Goal: Navigation & Orientation: Find specific page/section

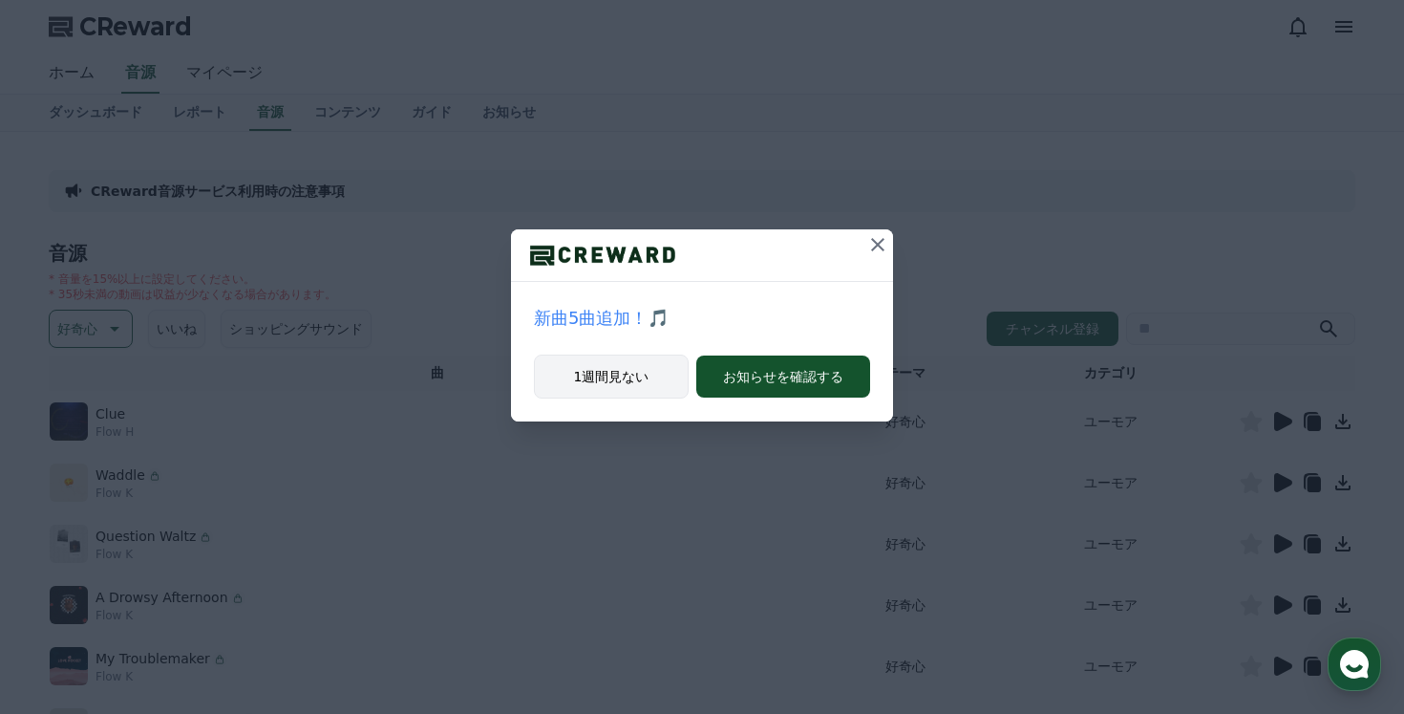
click at [628, 388] on button "1週間見ない" at bounding box center [611, 376] width 155 height 44
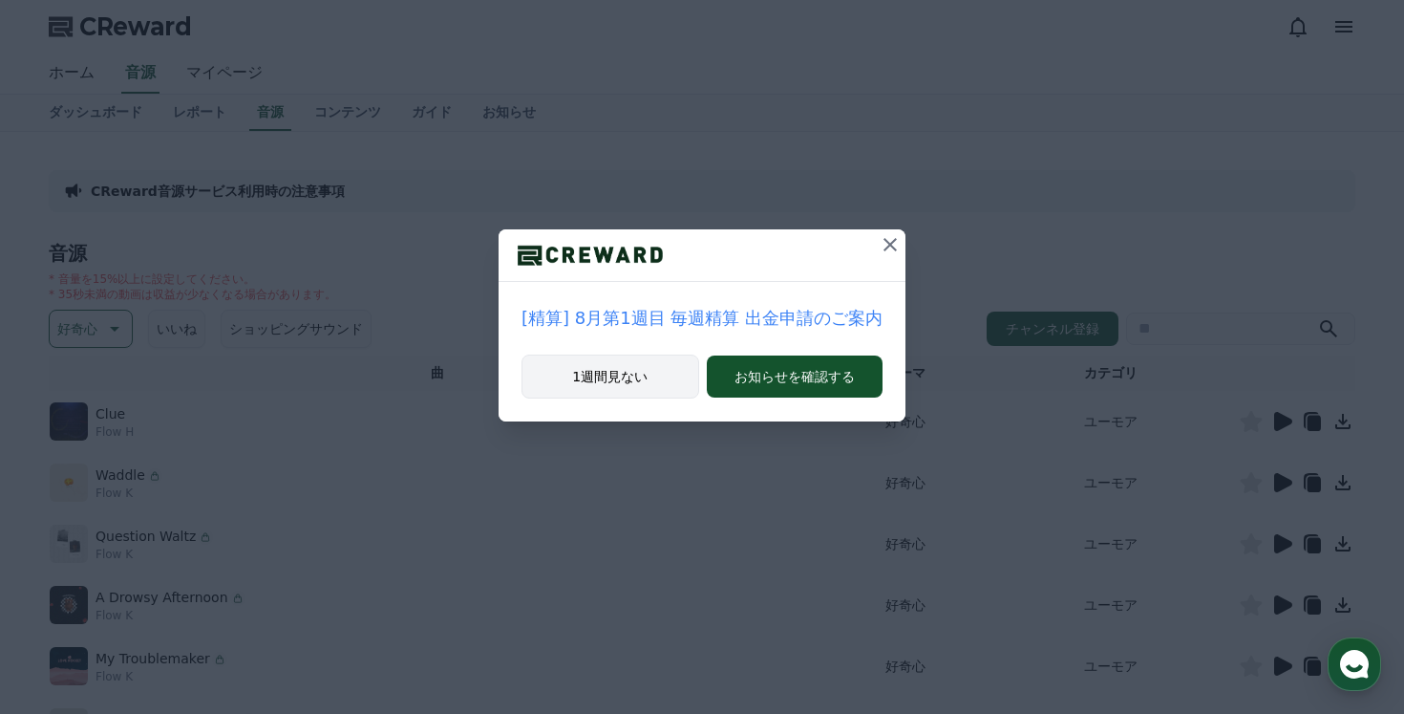
click at [555, 375] on button "1週間見ない" at bounding box center [611, 376] width 178 height 44
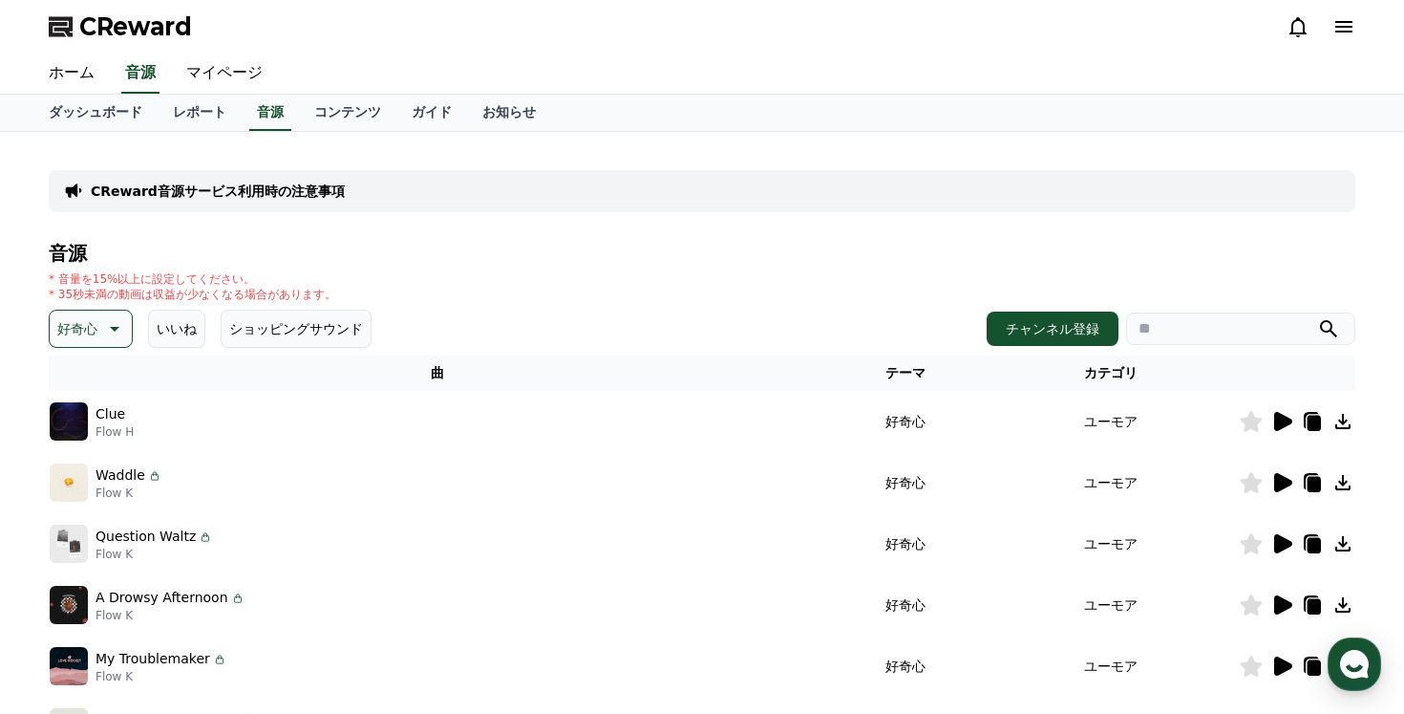
click at [1288, 420] on icon at bounding box center [1283, 421] width 18 height 19
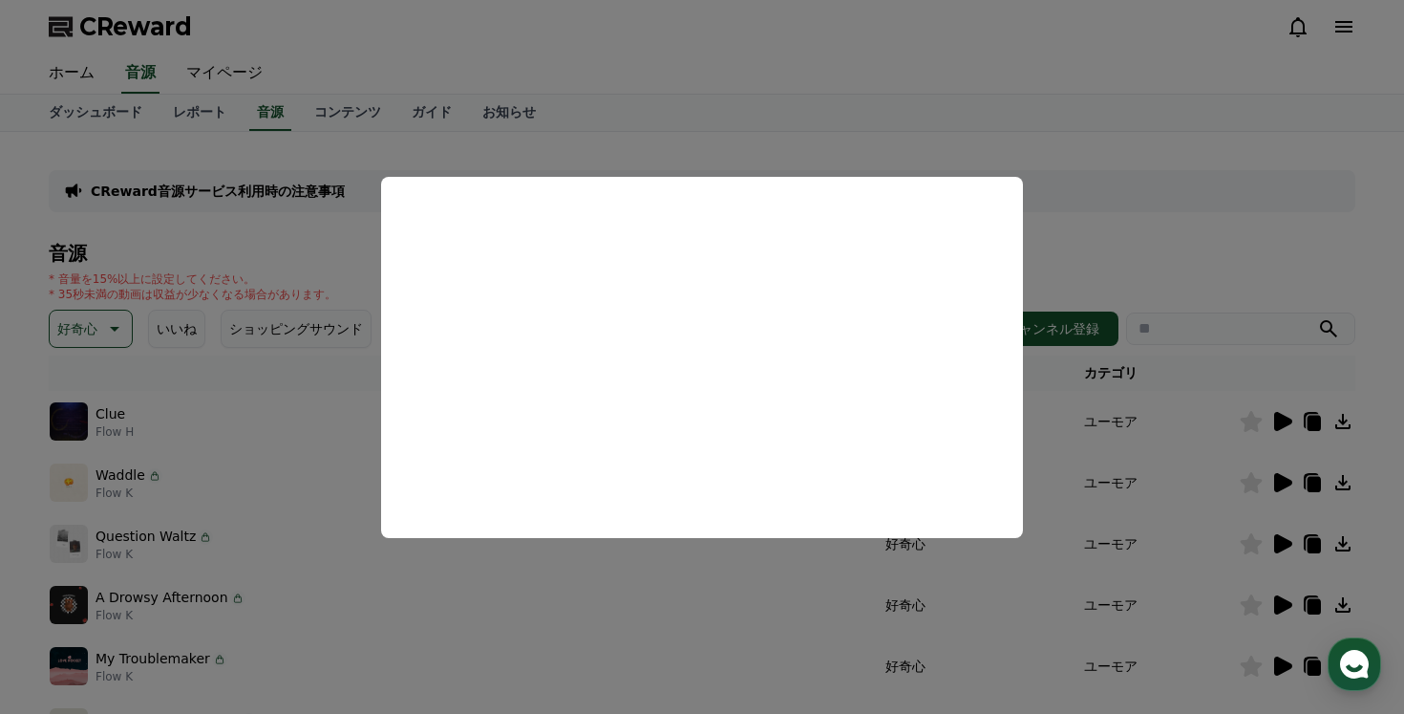
click at [1145, 235] on button "close modal" at bounding box center [702, 357] width 1404 height 714
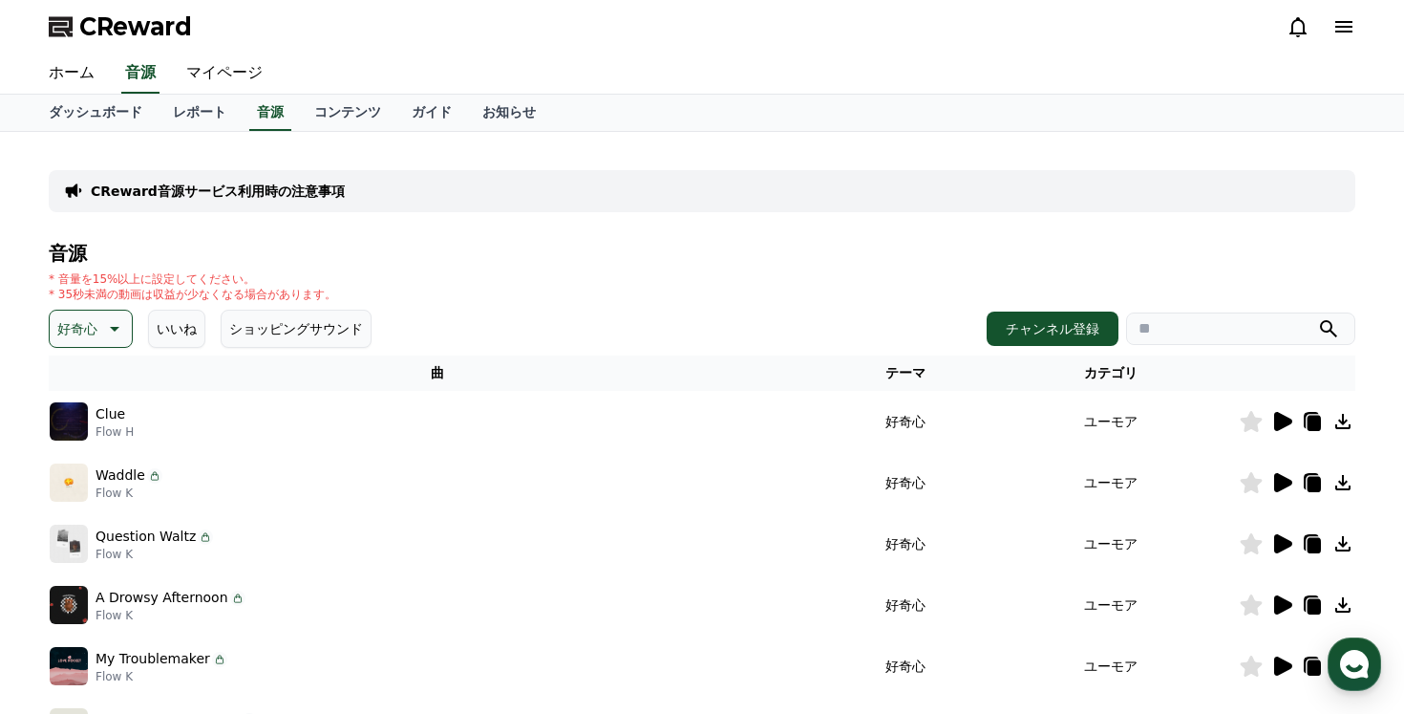
click at [1282, 478] on icon at bounding box center [1283, 482] width 18 height 19
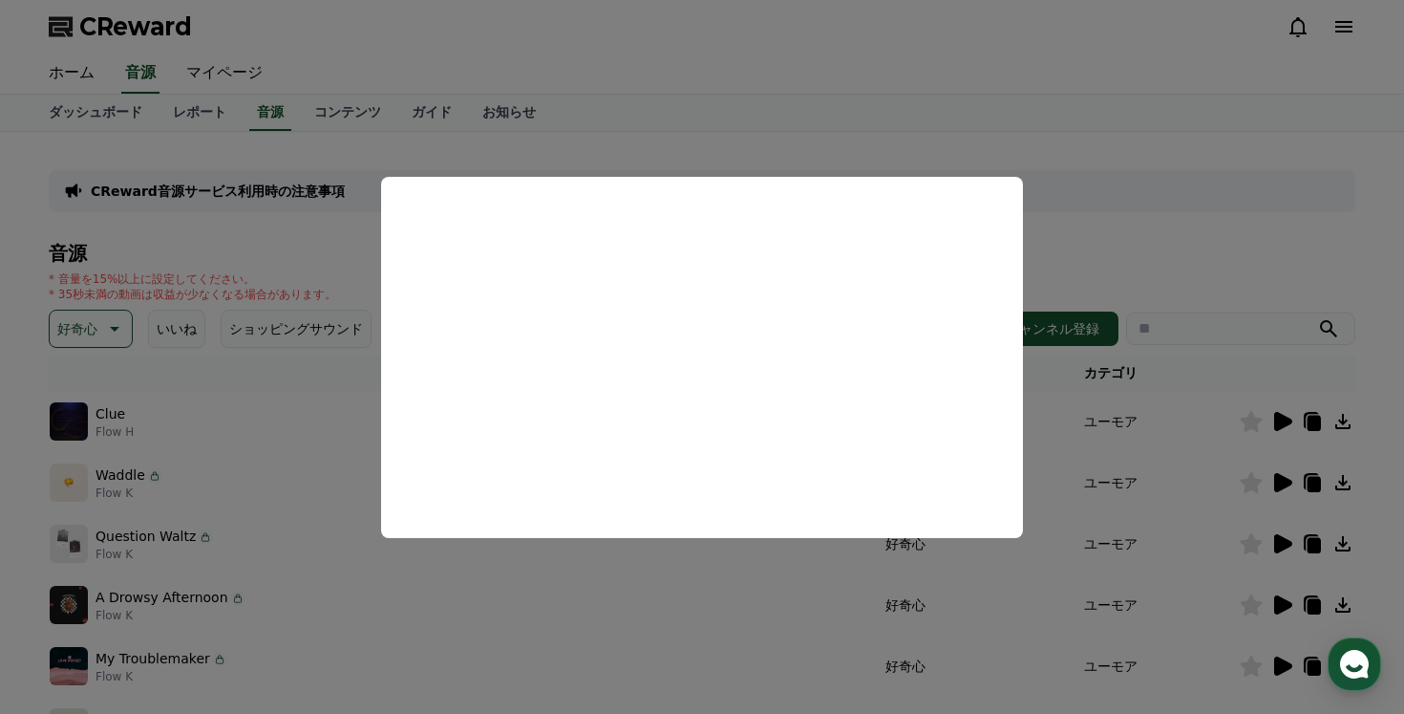
click at [1159, 231] on button "close modal" at bounding box center [702, 357] width 1404 height 714
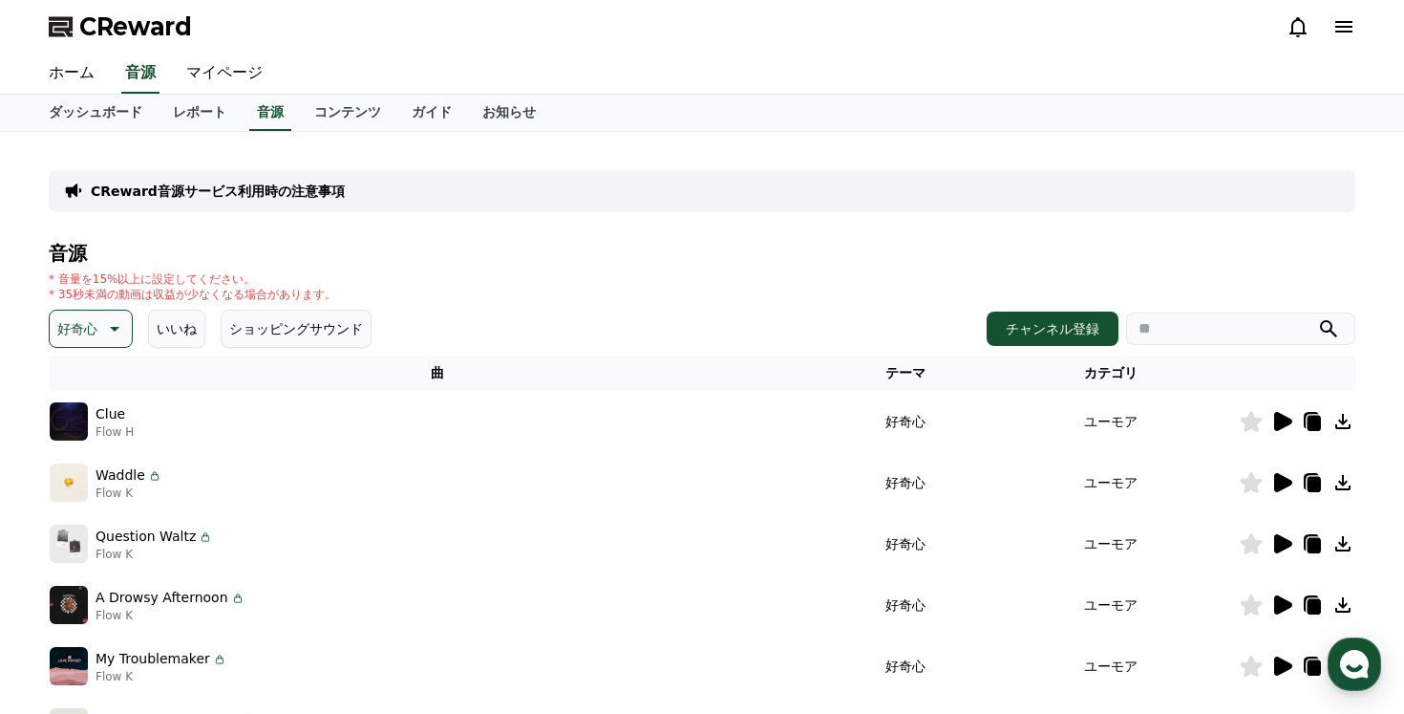
click at [1347, 479] on icon at bounding box center [1343, 482] width 23 height 23
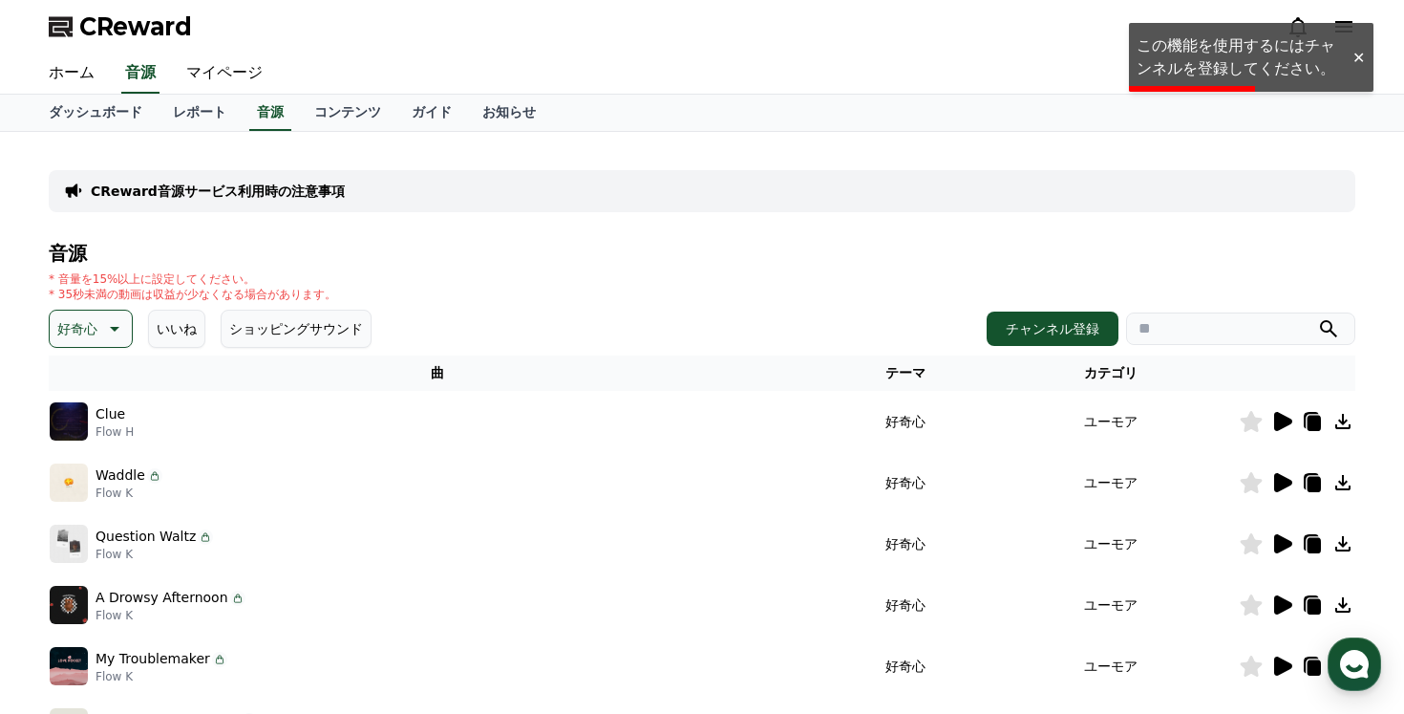
click at [1340, 479] on icon at bounding box center [1343, 482] width 23 height 23
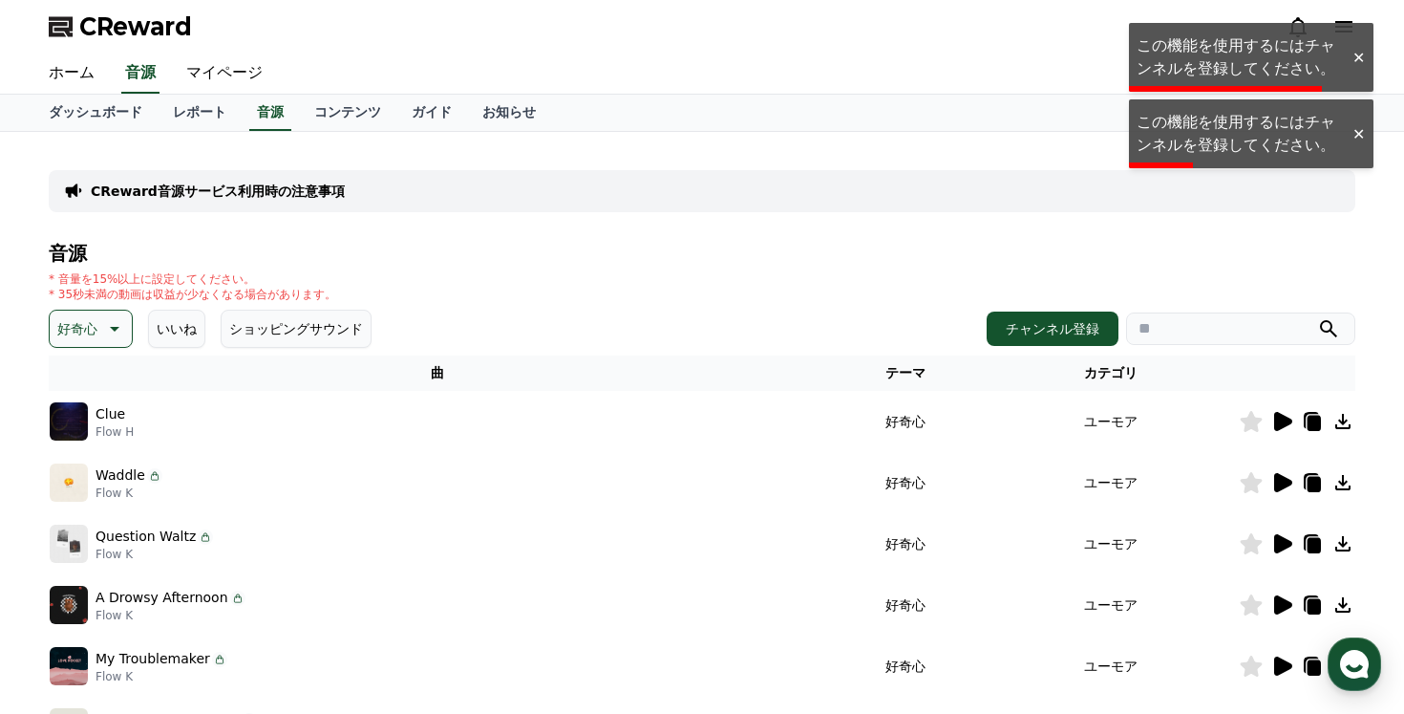
click at [1213, 122] on div "ダッシュボード レポート 音源 コンテンツ ガイド お知らせ" at bounding box center [701, 113] width 1337 height 36
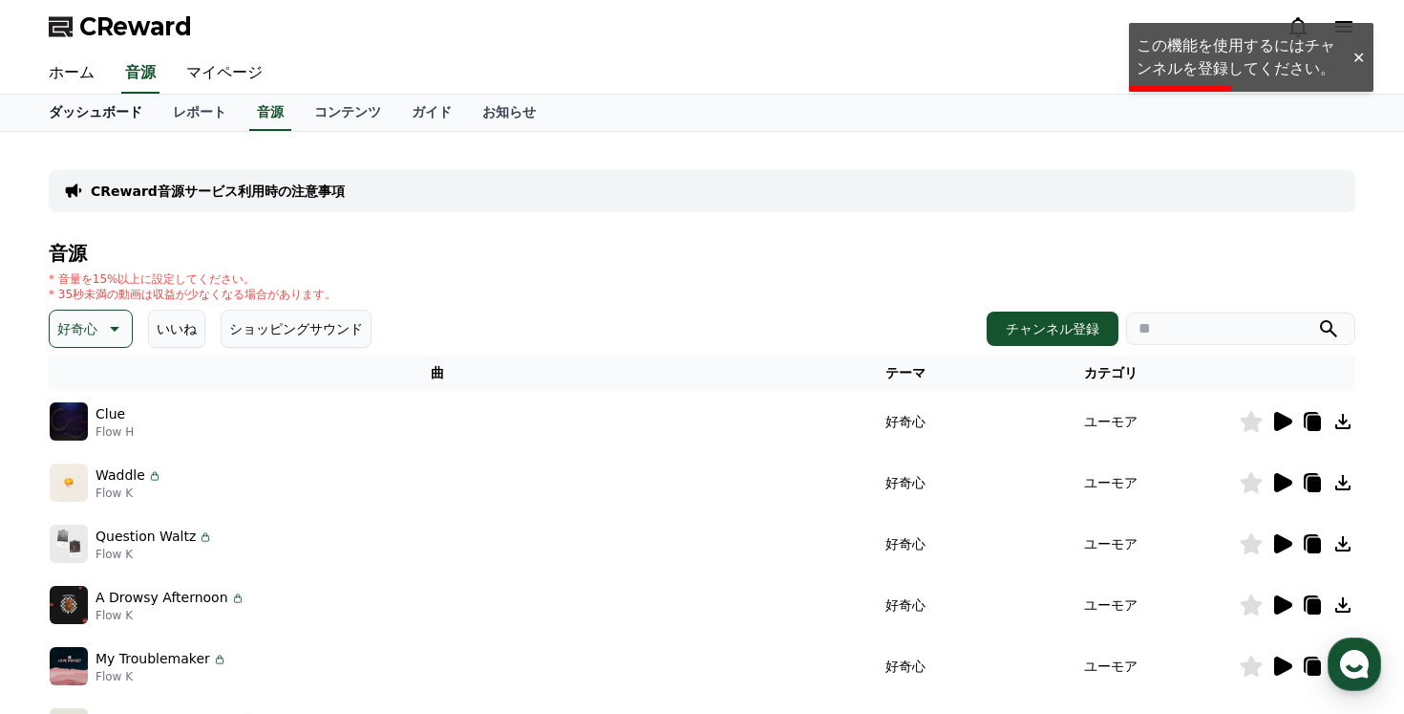
click at [97, 120] on link "ダッシュボード" at bounding box center [95, 113] width 124 height 36
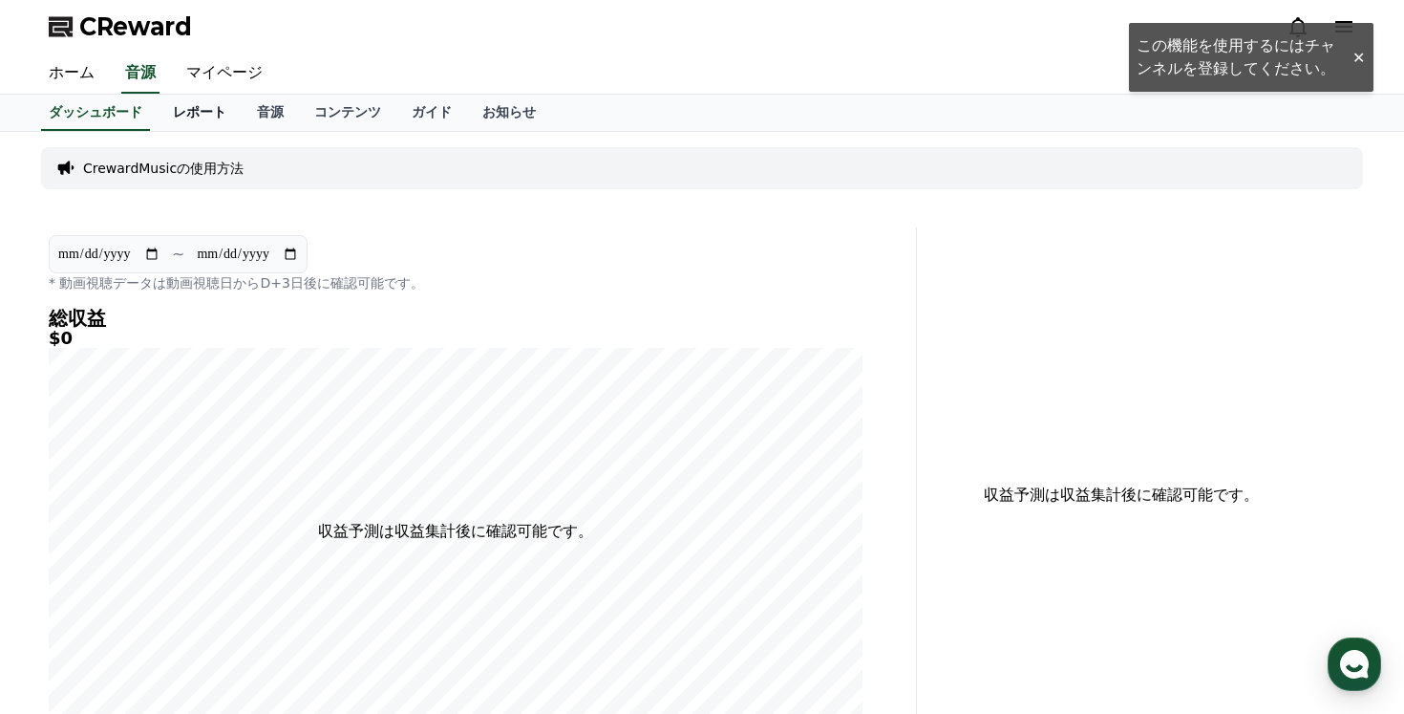
click at [193, 101] on link "レポート" at bounding box center [200, 113] width 84 height 36
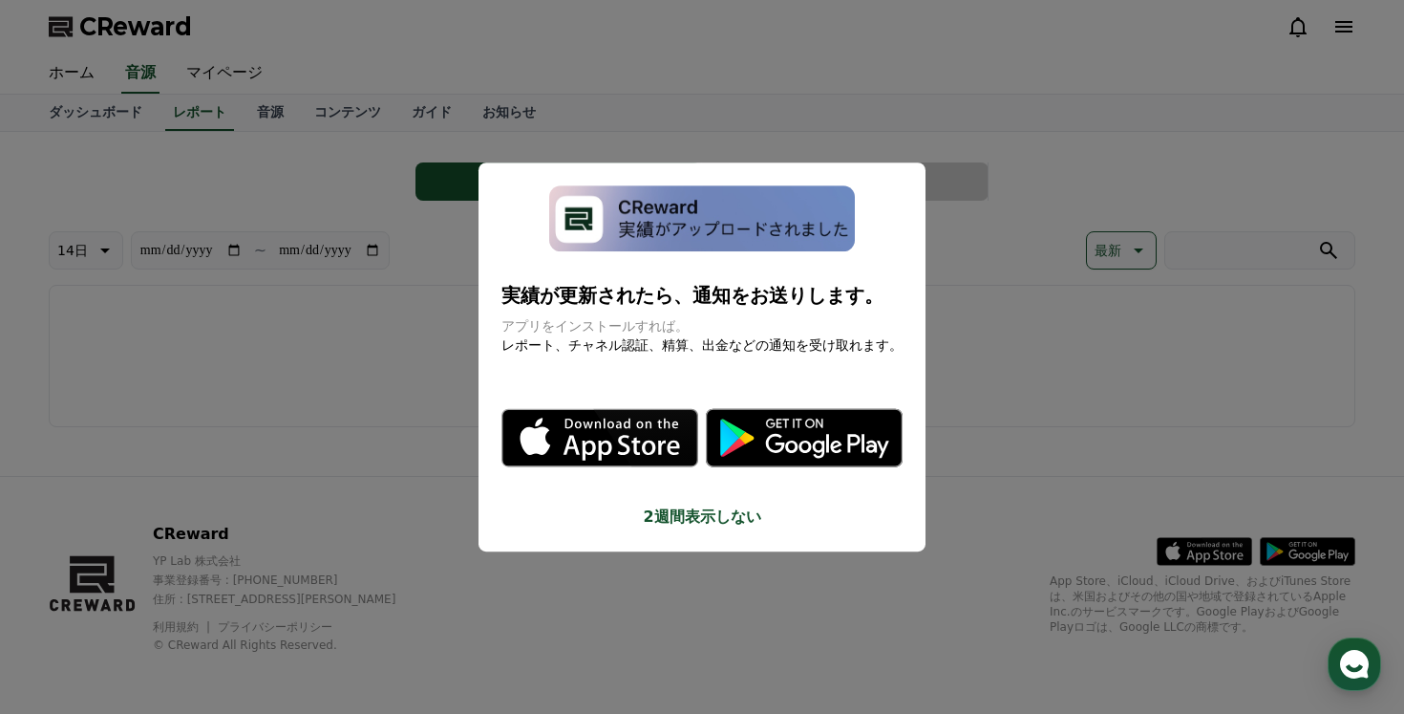
click at [968, 405] on button "close modal" at bounding box center [702, 357] width 1404 height 714
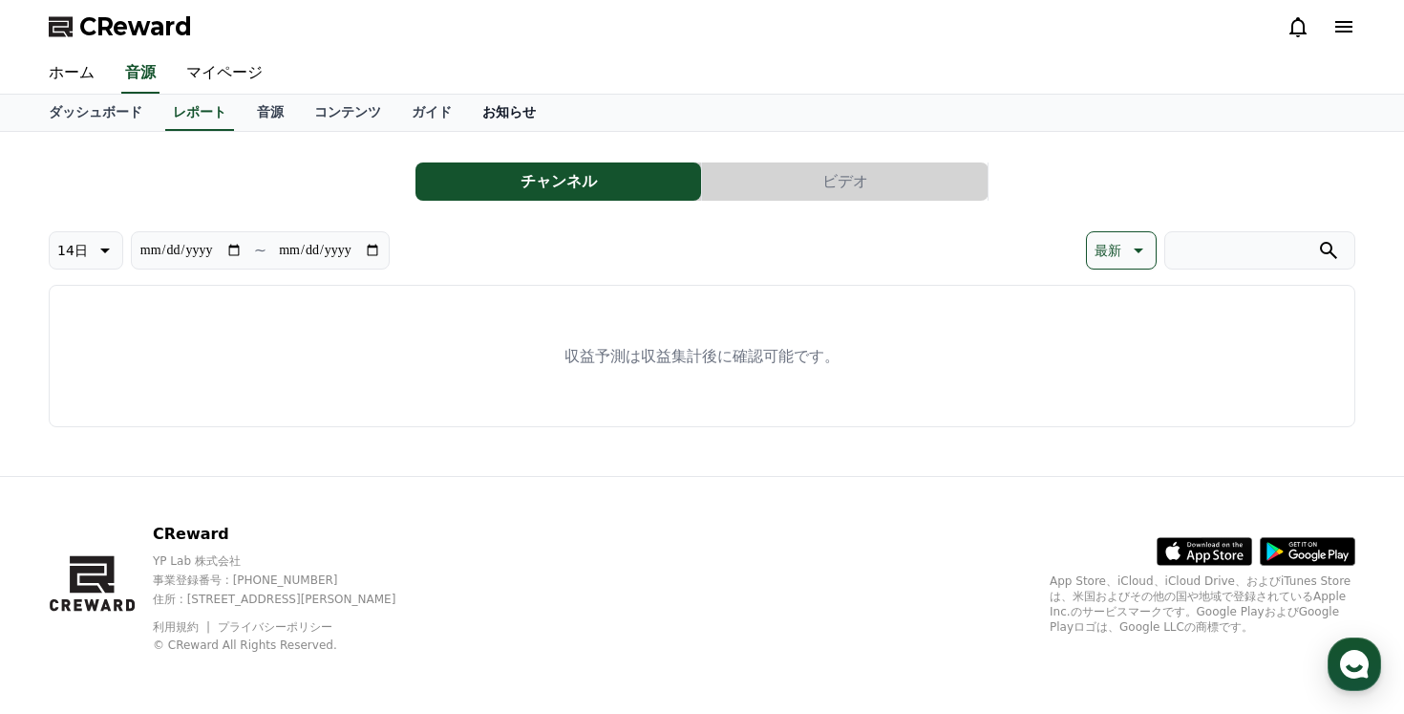
click at [477, 105] on link "お知らせ" at bounding box center [509, 113] width 84 height 36
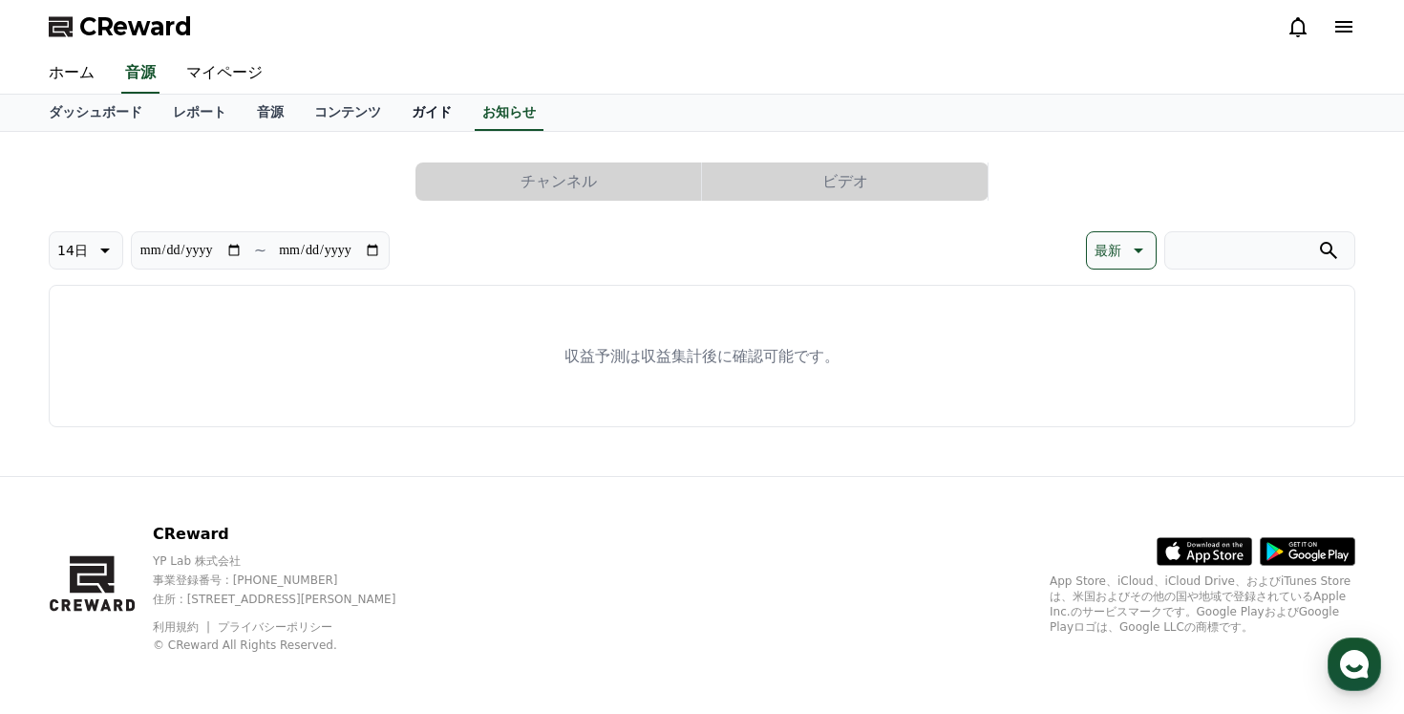
click at [431, 103] on link "ガイド" at bounding box center [431, 113] width 71 height 36
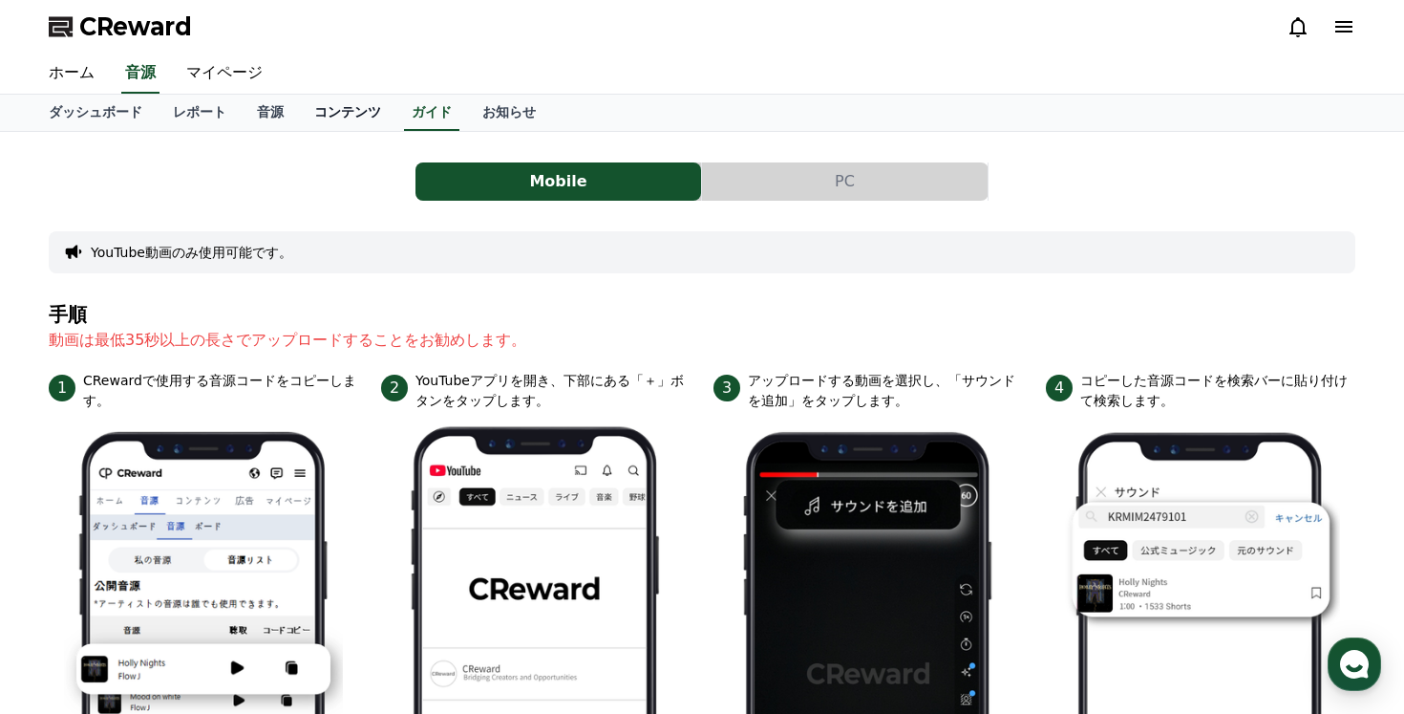
click at [343, 112] on link "コンテンツ" at bounding box center [347, 113] width 97 height 36
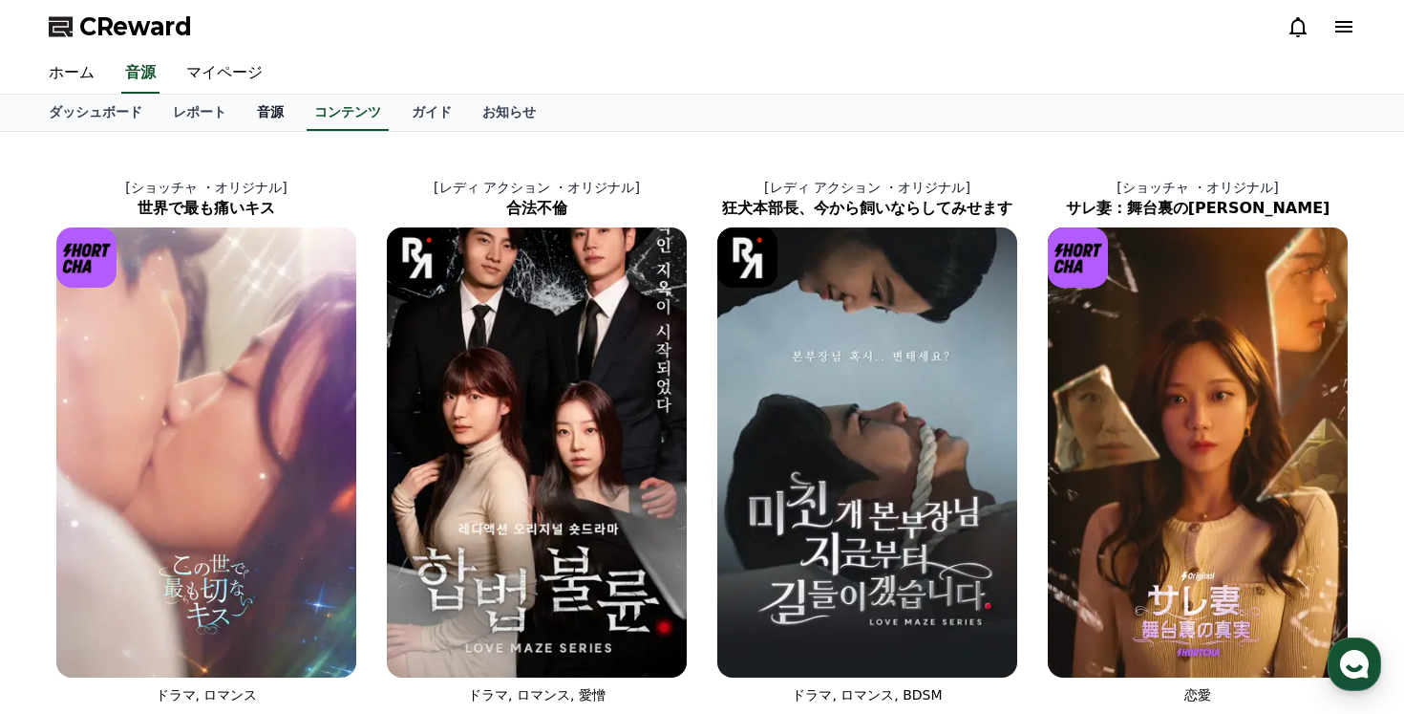
click at [261, 104] on link "音源" at bounding box center [270, 113] width 57 height 36
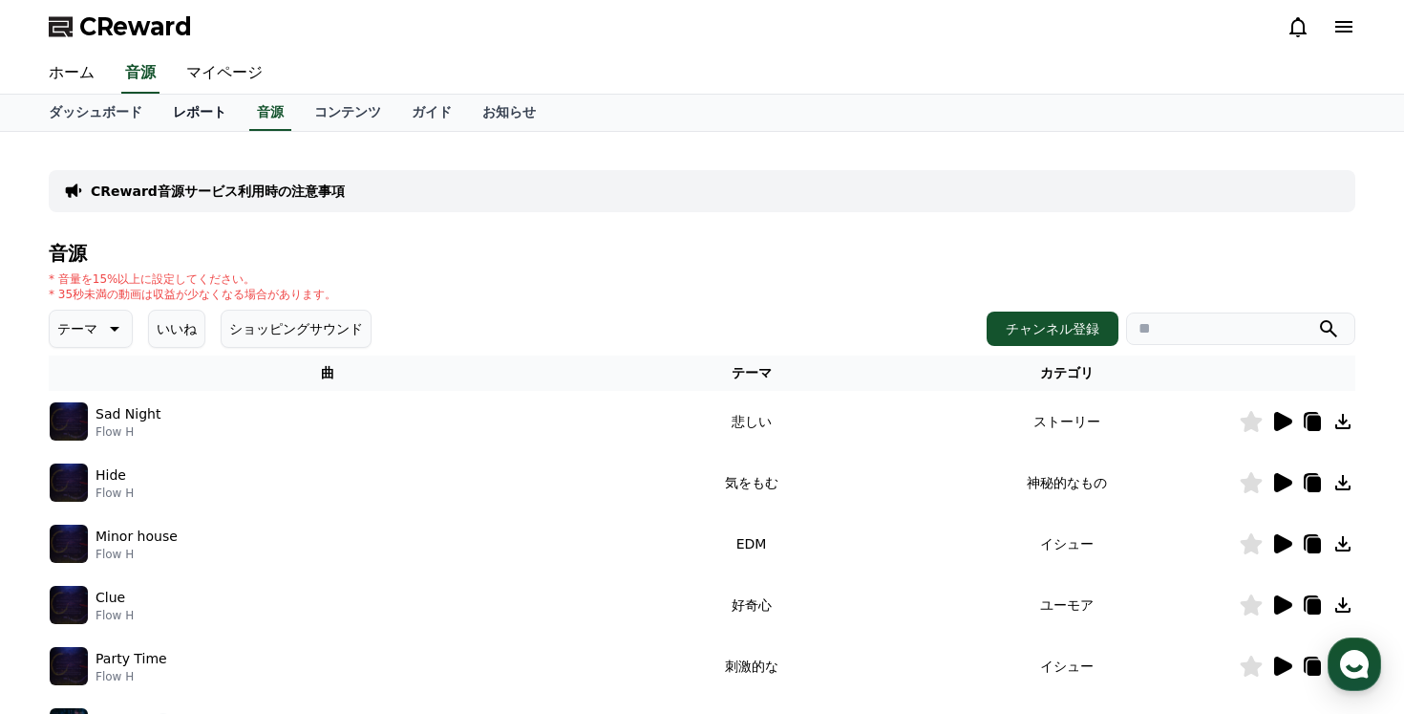
click at [192, 103] on link "レポート" at bounding box center [200, 113] width 84 height 36
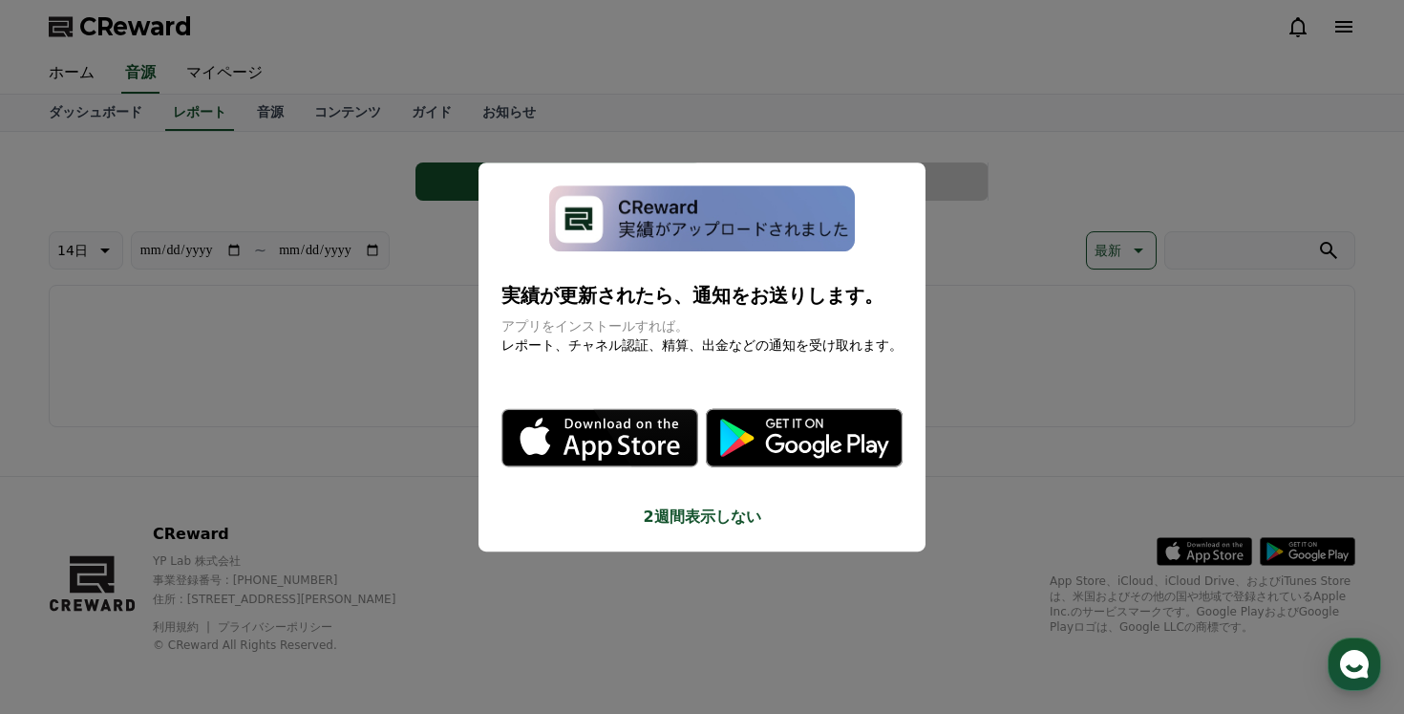
click at [218, 73] on button "close modal" at bounding box center [702, 357] width 1404 height 714
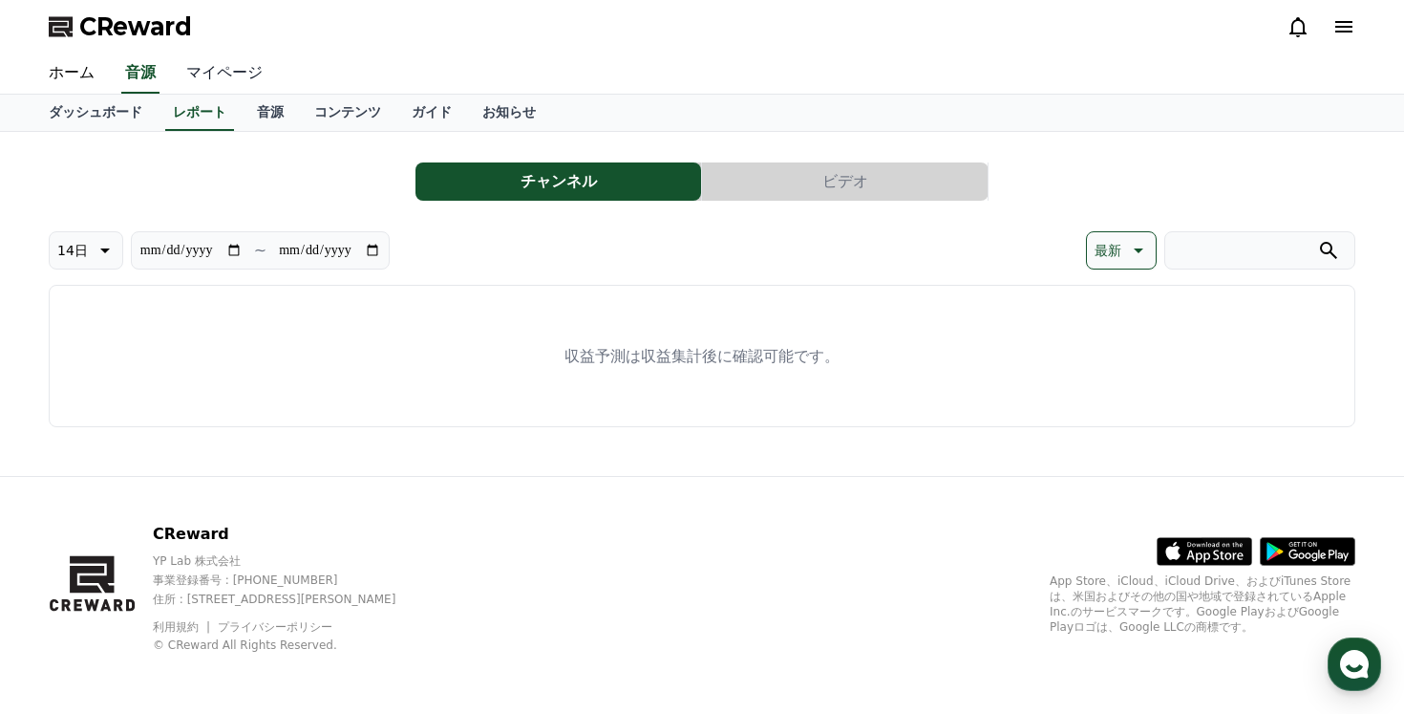
click at [218, 73] on link "マイページ" at bounding box center [224, 73] width 107 height 40
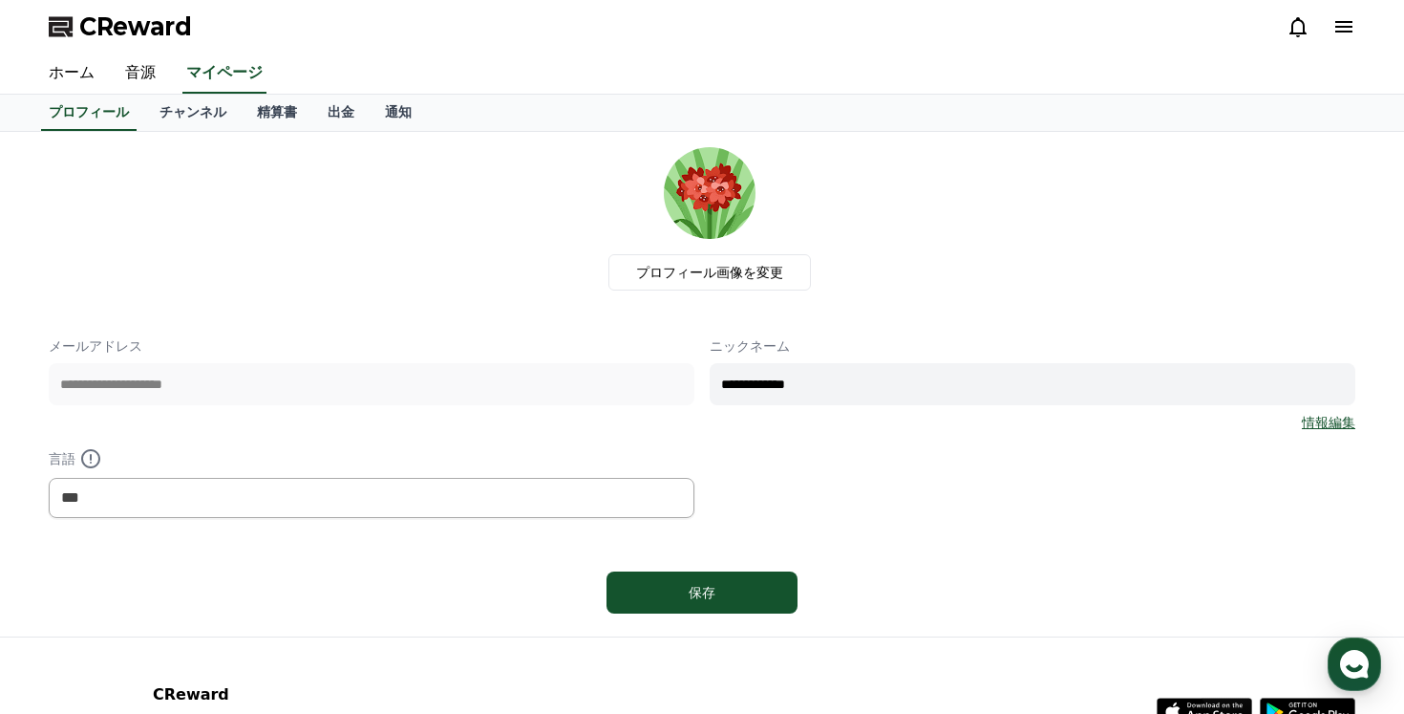
click at [1341, 20] on icon at bounding box center [1344, 26] width 23 height 23
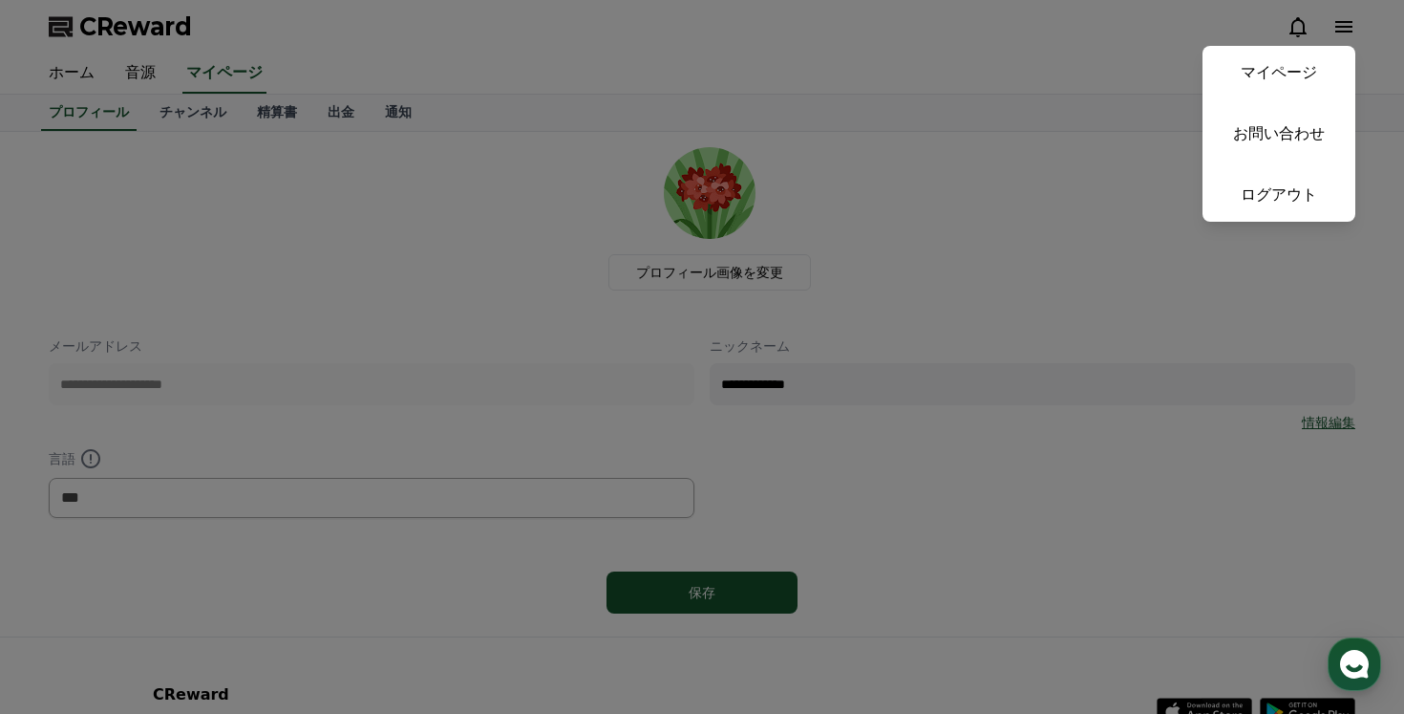
click at [1010, 329] on button "close" at bounding box center [702, 357] width 1404 height 714
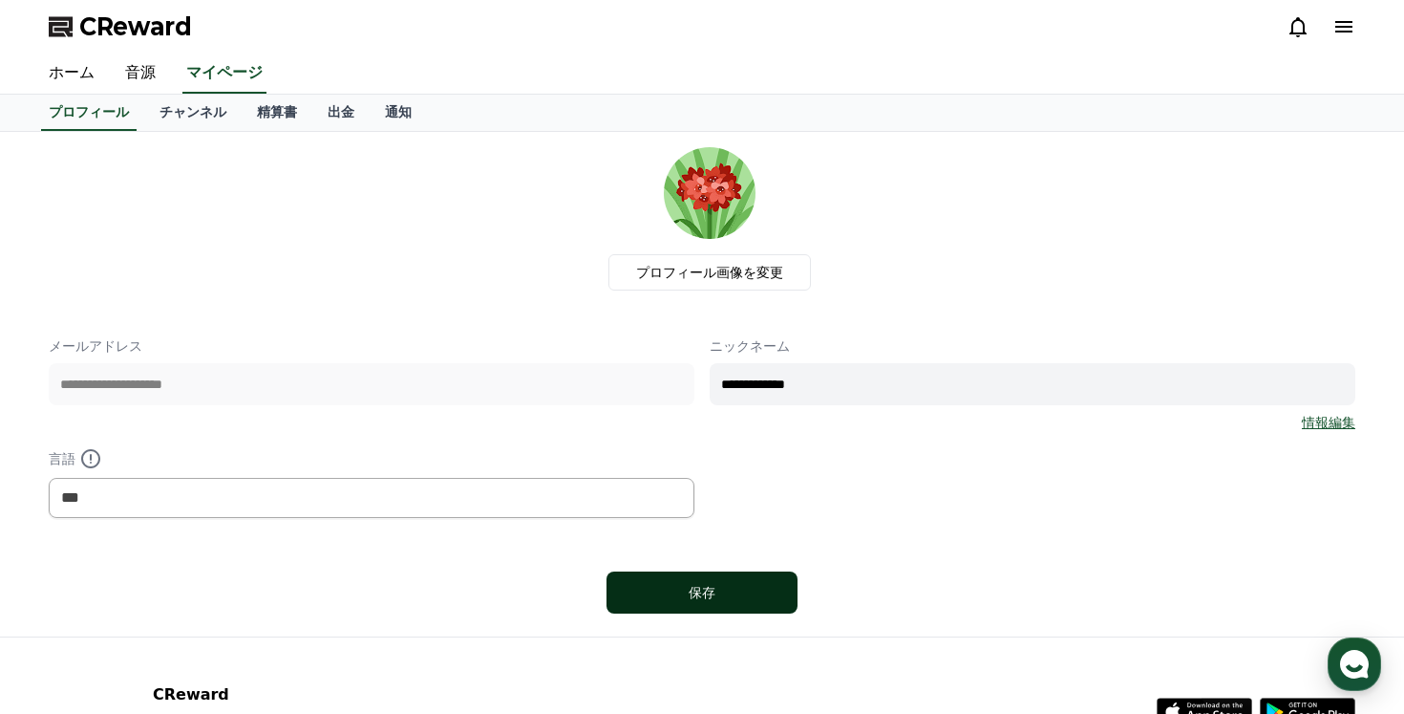
click at [727, 591] on div "保存" at bounding box center [702, 592] width 115 height 19
click at [190, 116] on link "チャンネル" at bounding box center [192, 113] width 97 height 36
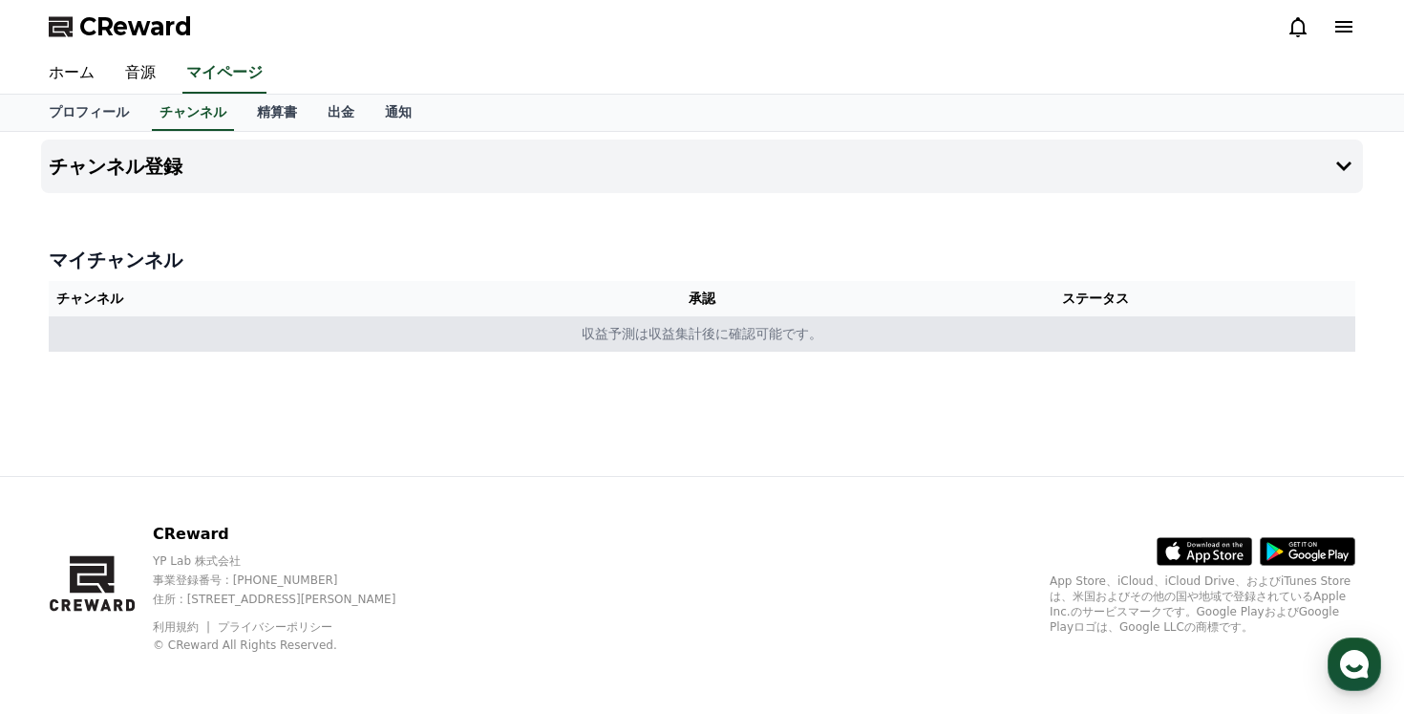
click at [384, 326] on td "収益予測は収益集計後に確認可能です。" at bounding box center [702, 333] width 1307 height 35
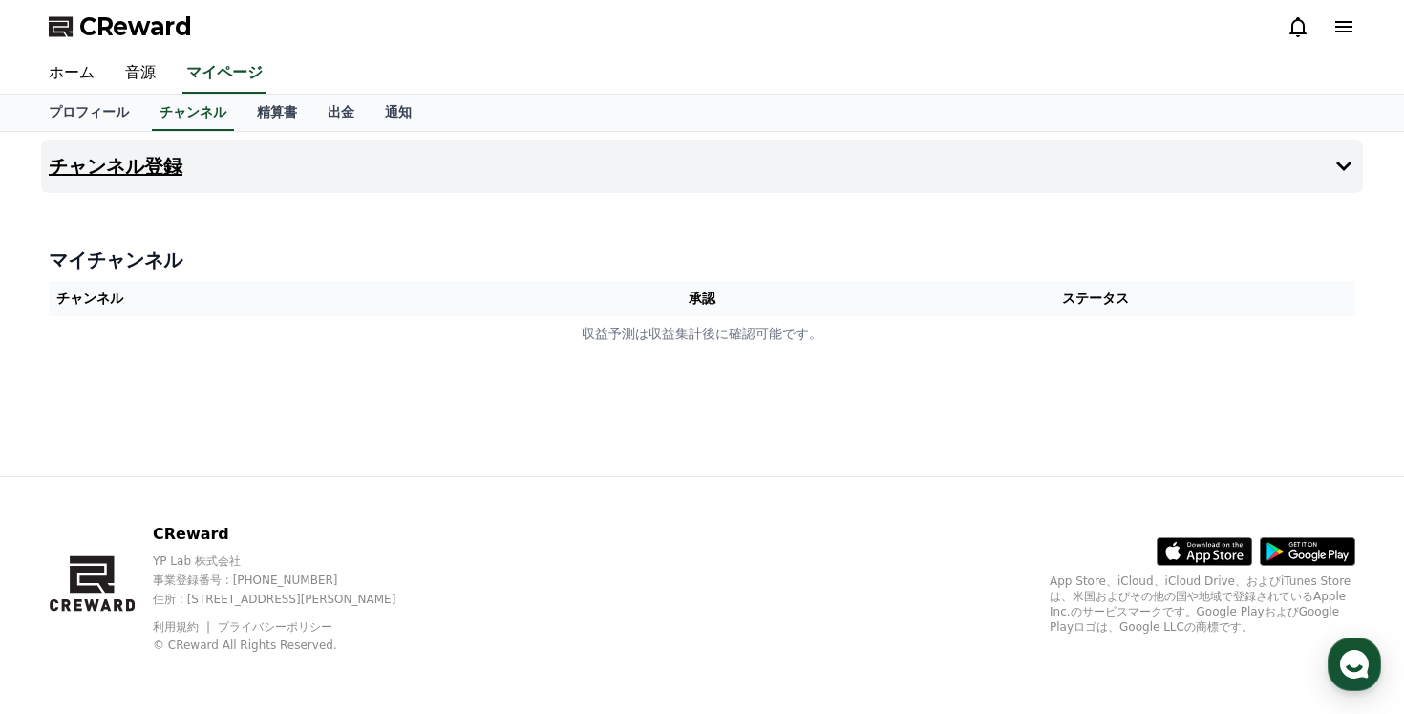
click at [957, 176] on button "チャンネル登録" at bounding box center [702, 165] width 1322 height 53
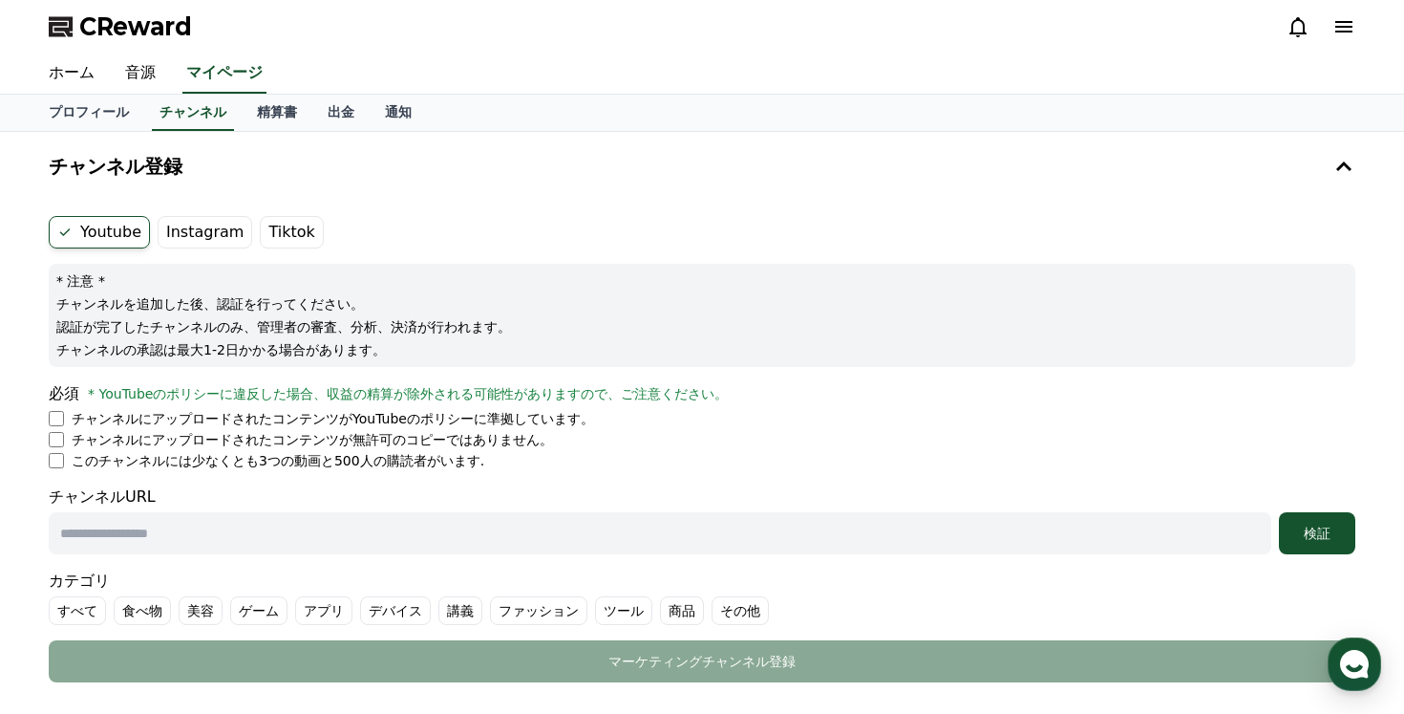
click at [162, 224] on label "Instagram" at bounding box center [205, 232] width 95 height 32
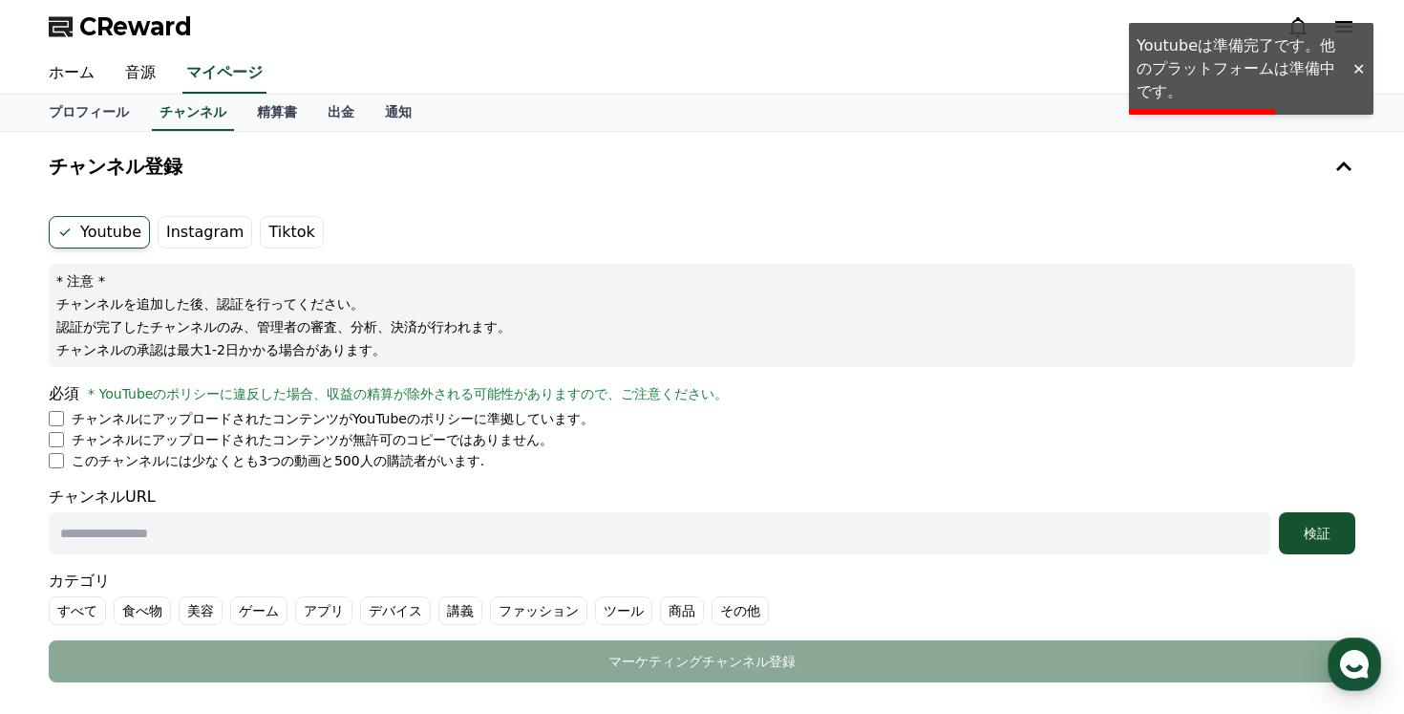
click at [288, 222] on label "Tiktok" at bounding box center [291, 232] width 63 height 32
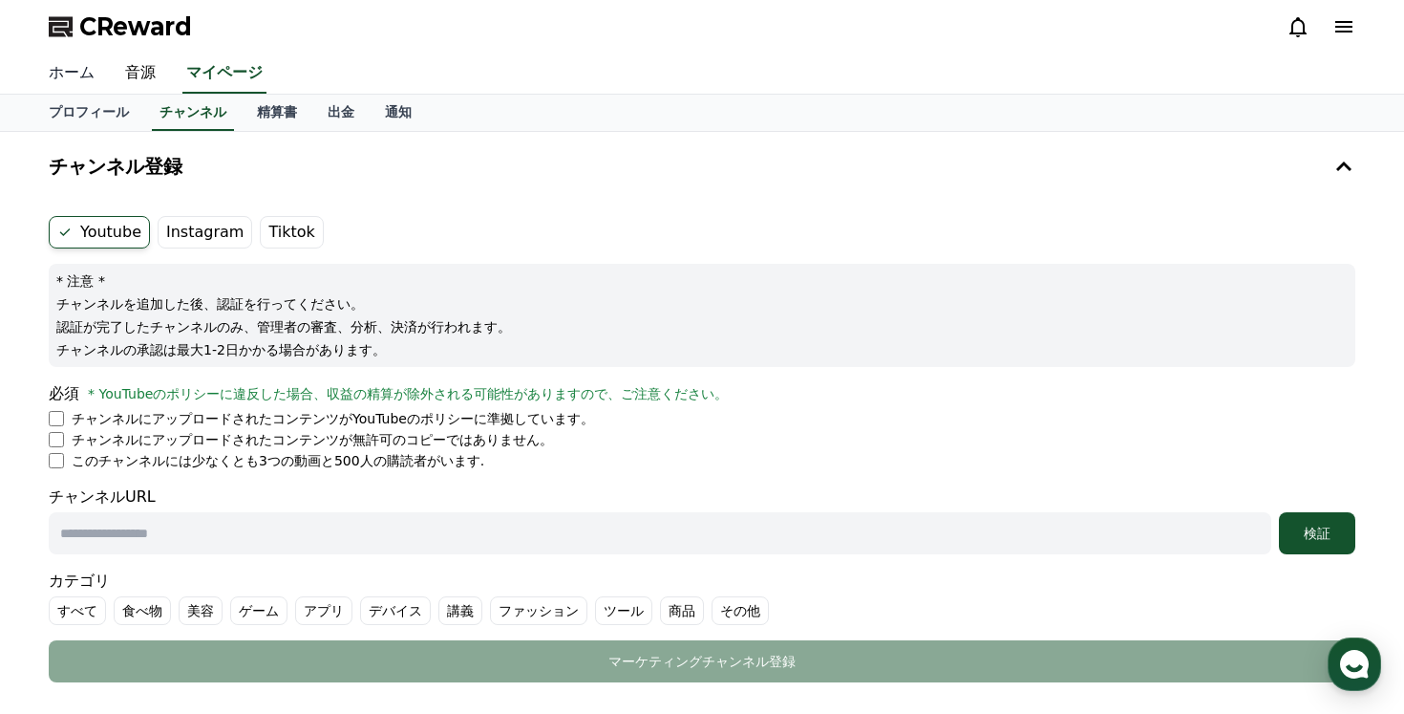
click at [69, 77] on link "ホーム" at bounding box center [71, 73] width 76 height 40
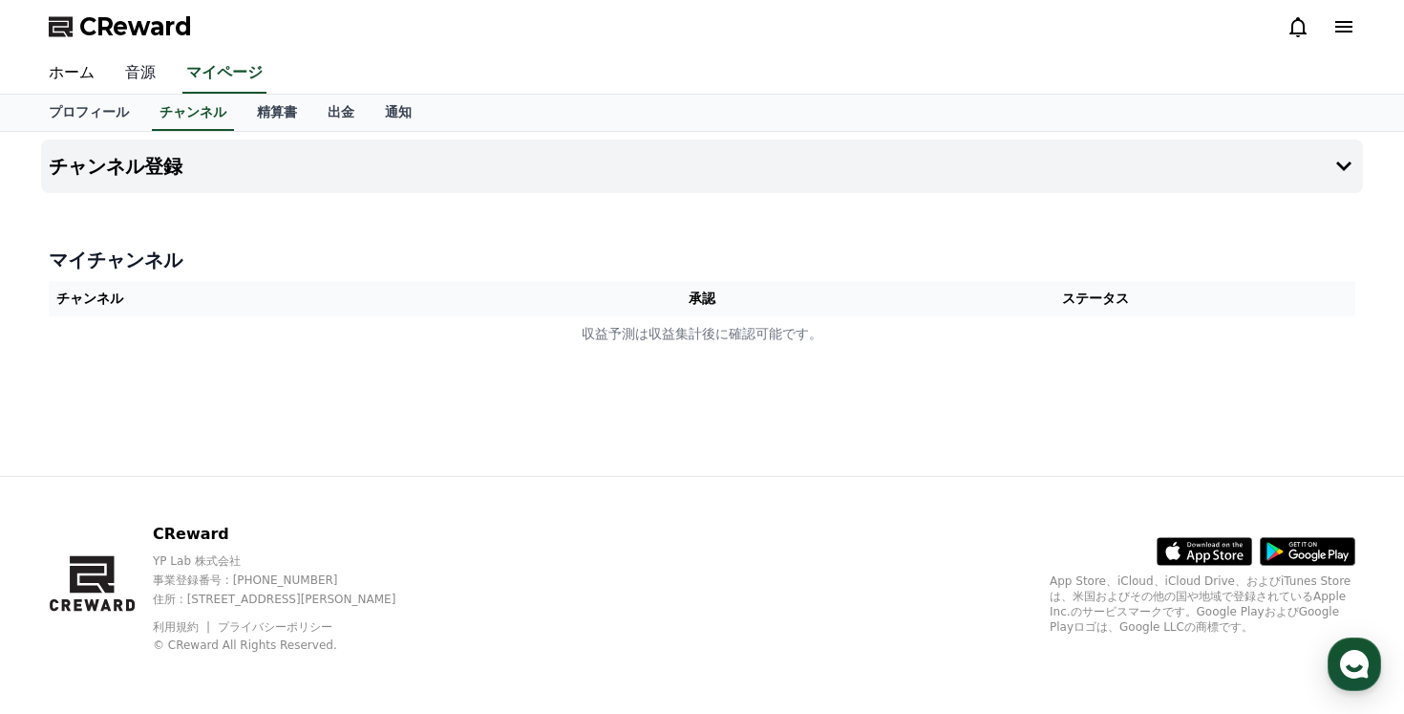
click at [139, 68] on link "音源" at bounding box center [140, 73] width 61 height 40
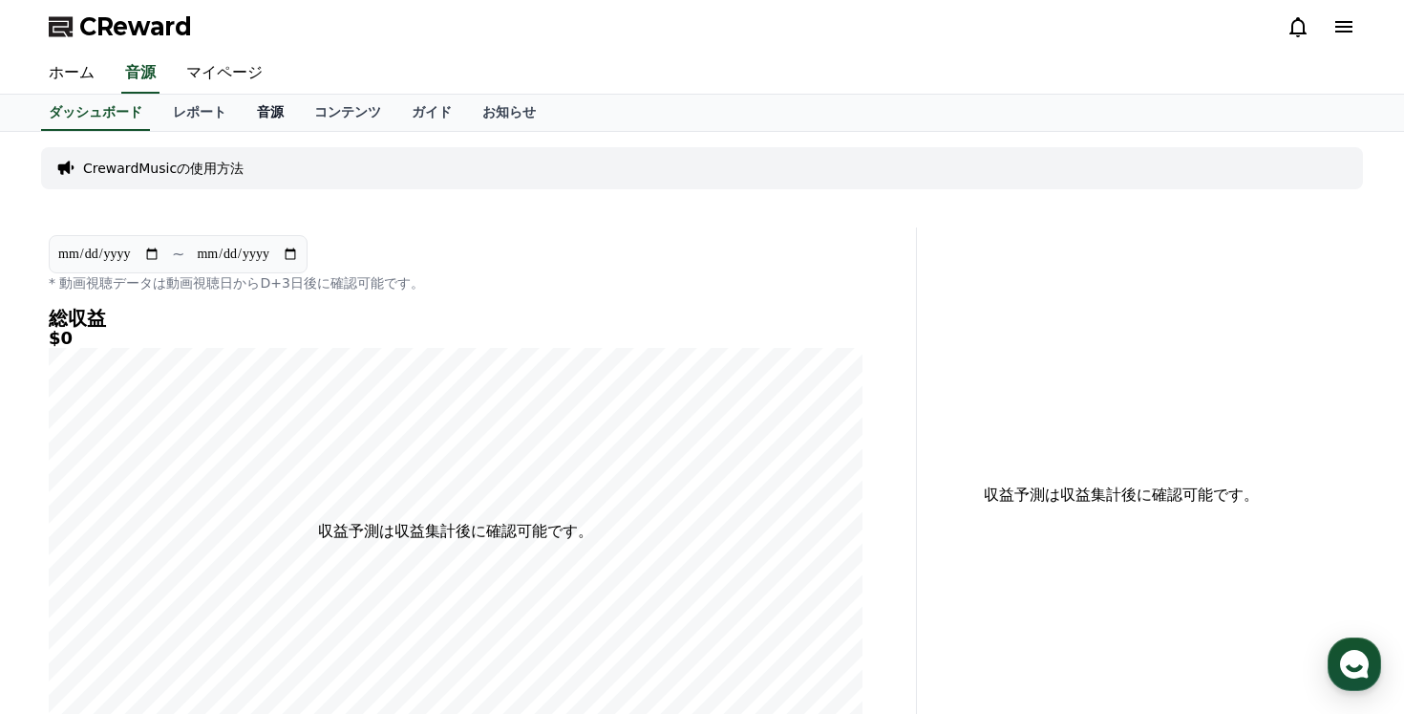
click at [275, 114] on link "音源" at bounding box center [270, 113] width 57 height 36
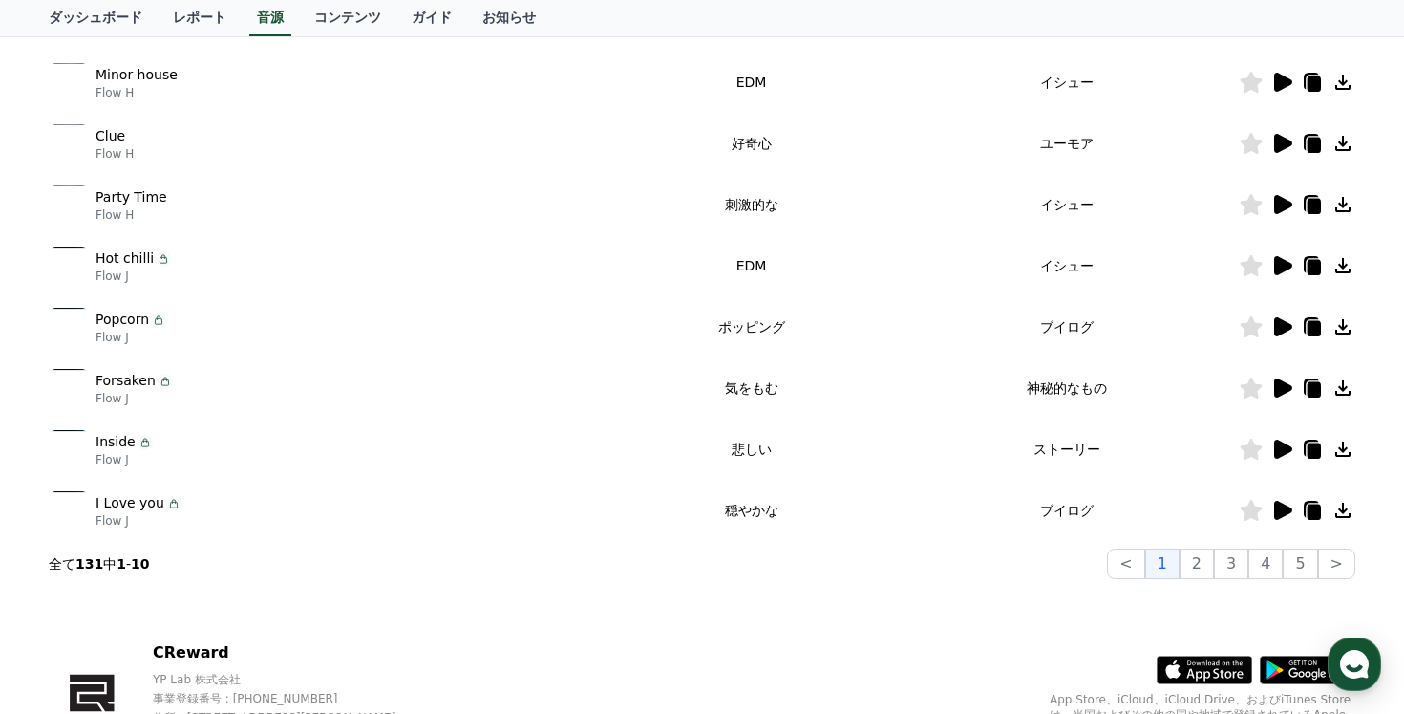
scroll to position [580, 0]
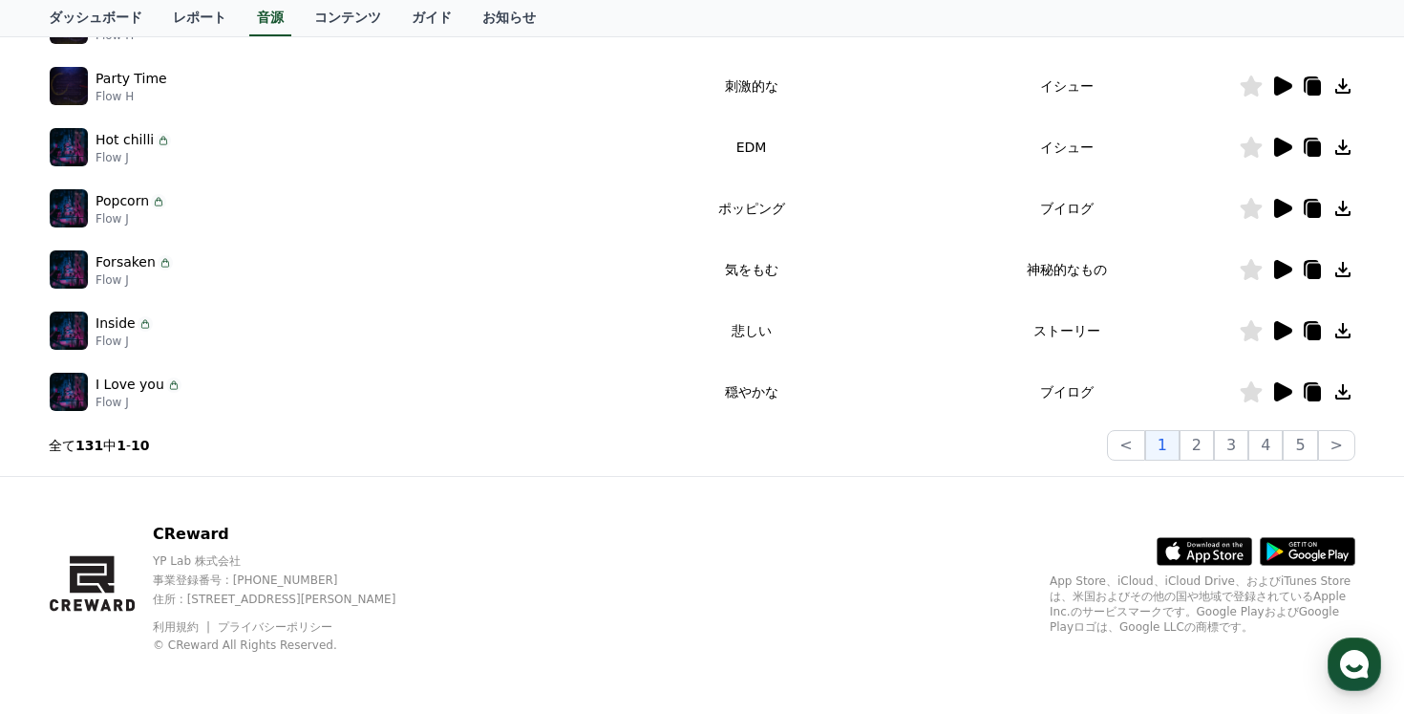
click at [1287, 391] on icon at bounding box center [1283, 391] width 18 height 19
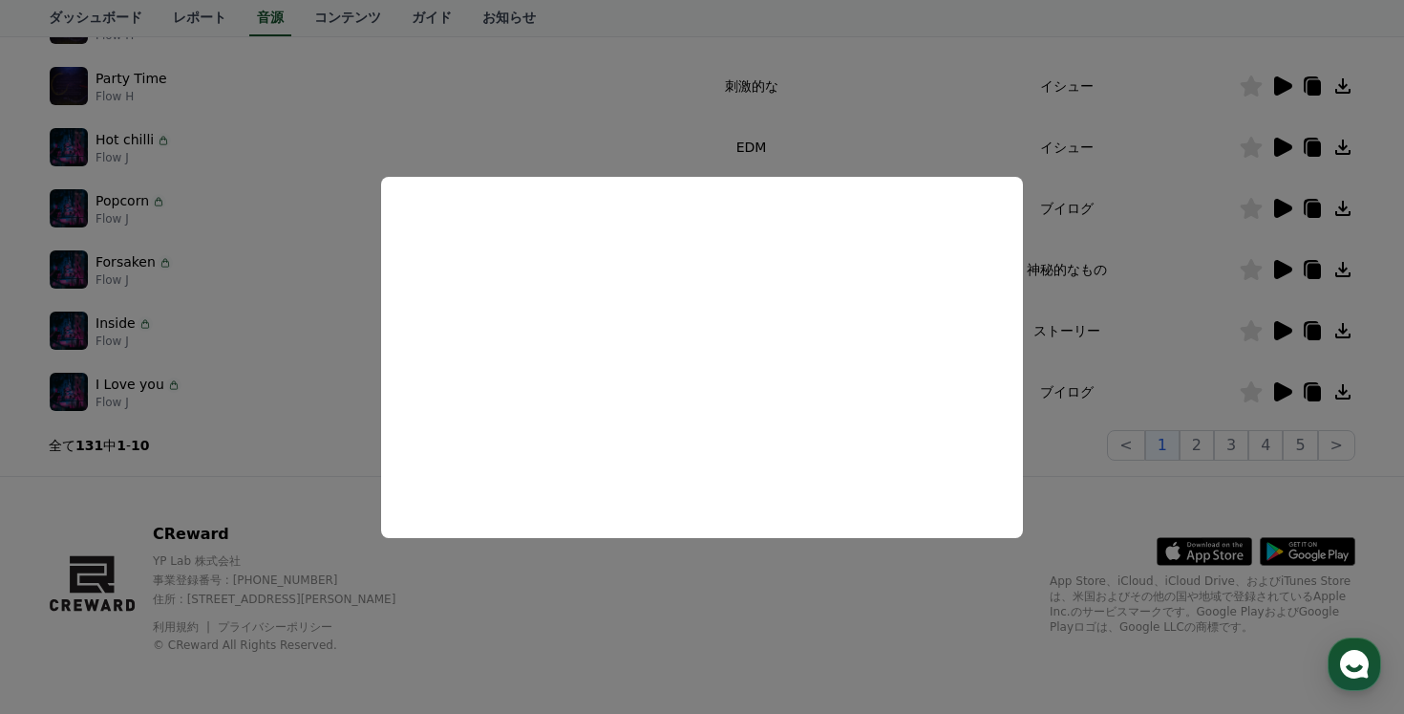
click at [951, 130] on button "close modal" at bounding box center [702, 357] width 1404 height 714
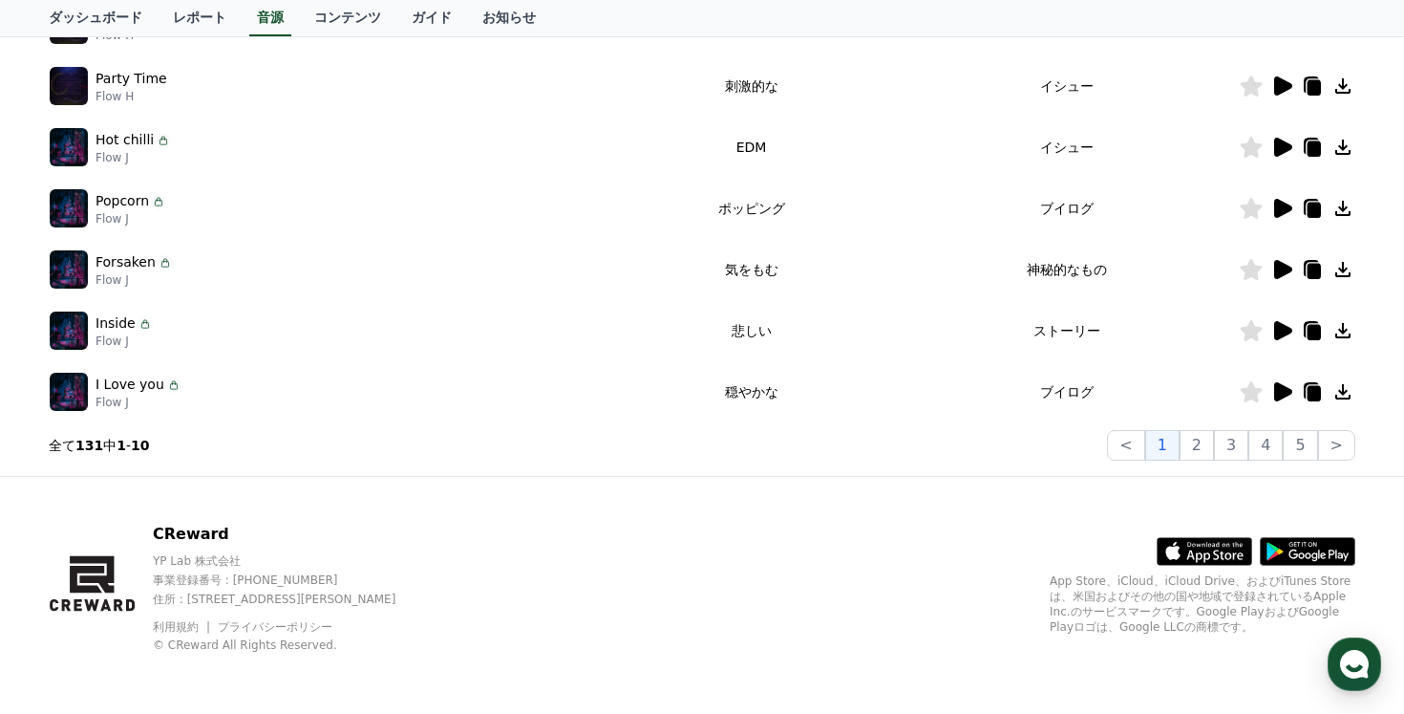
click at [951, 130] on td "イシュー" at bounding box center [1067, 147] width 344 height 61
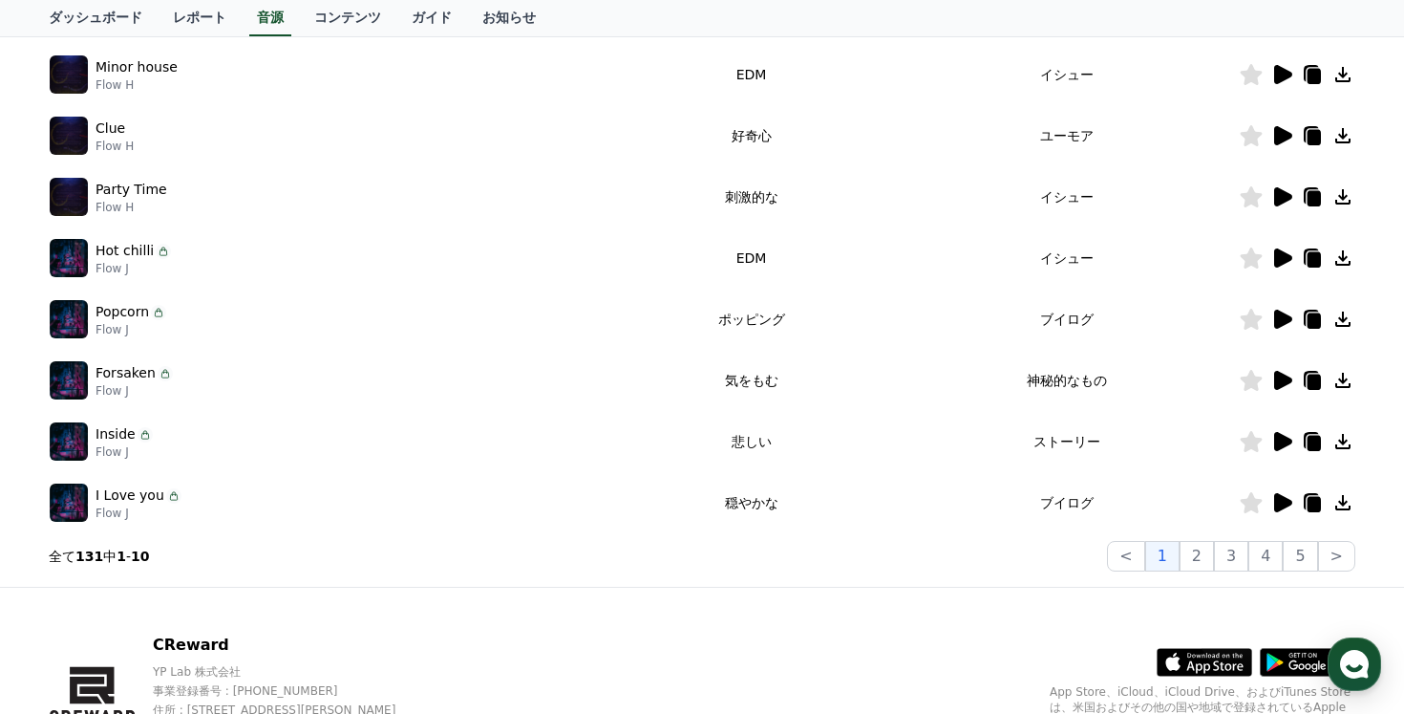
scroll to position [473, 0]
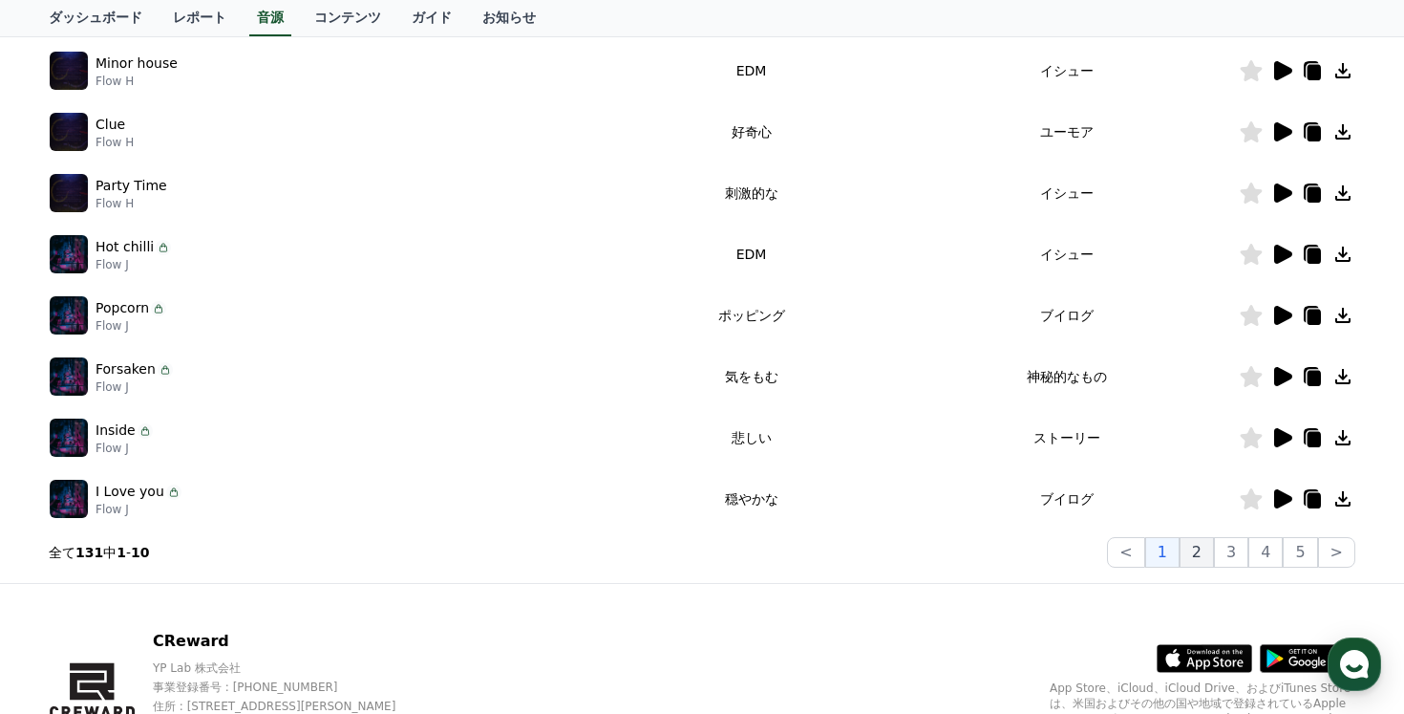
click at [1214, 543] on button "2" at bounding box center [1231, 552] width 34 height 31
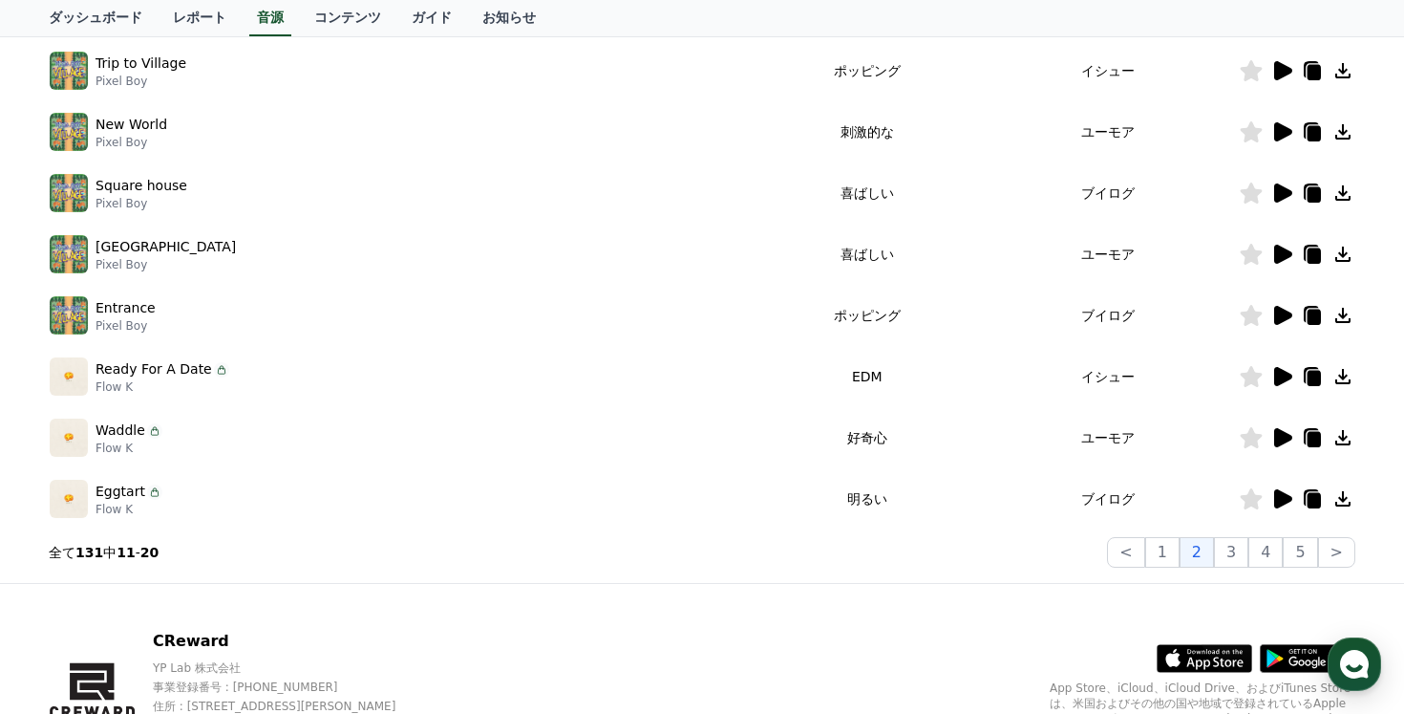
click at [1281, 494] on icon at bounding box center [1283, 498] width 18 height 19
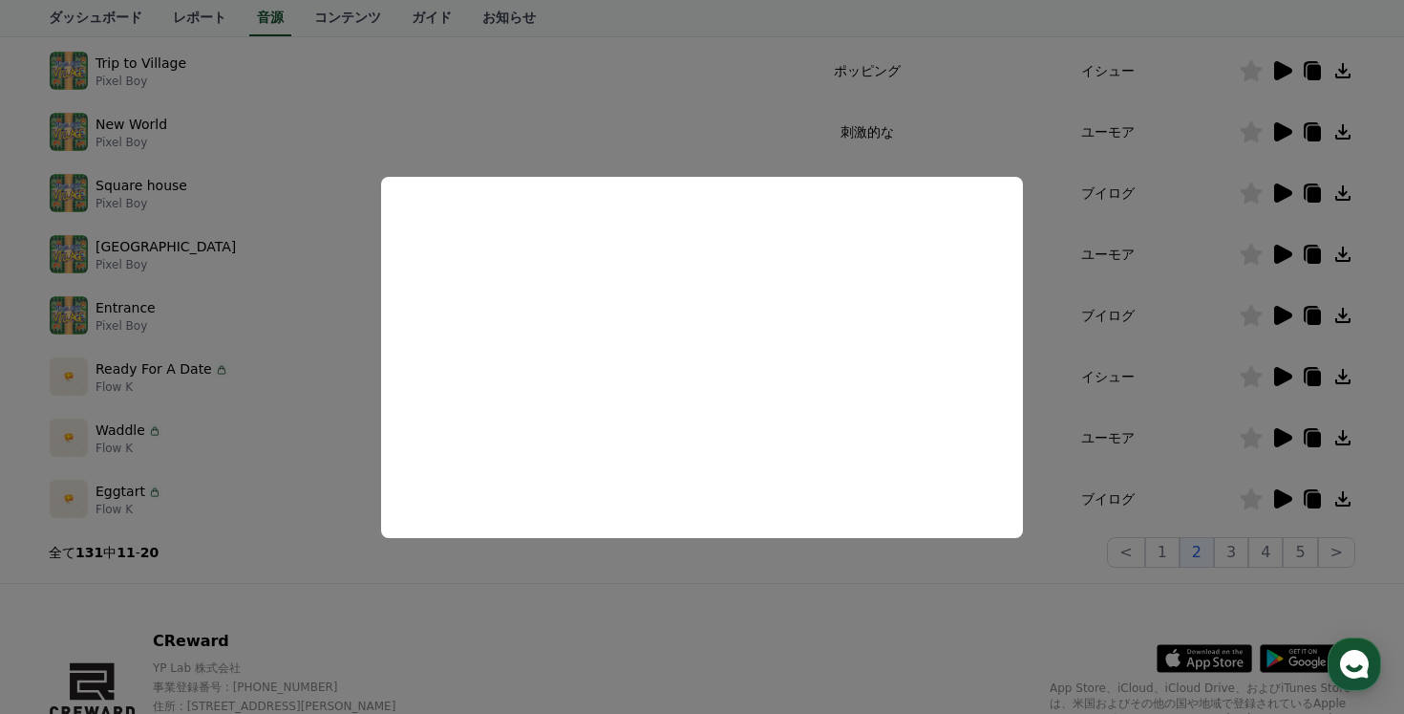
click at [243, 404] on button "close modal" at bounding box center [702, 357] width 1404 height 714
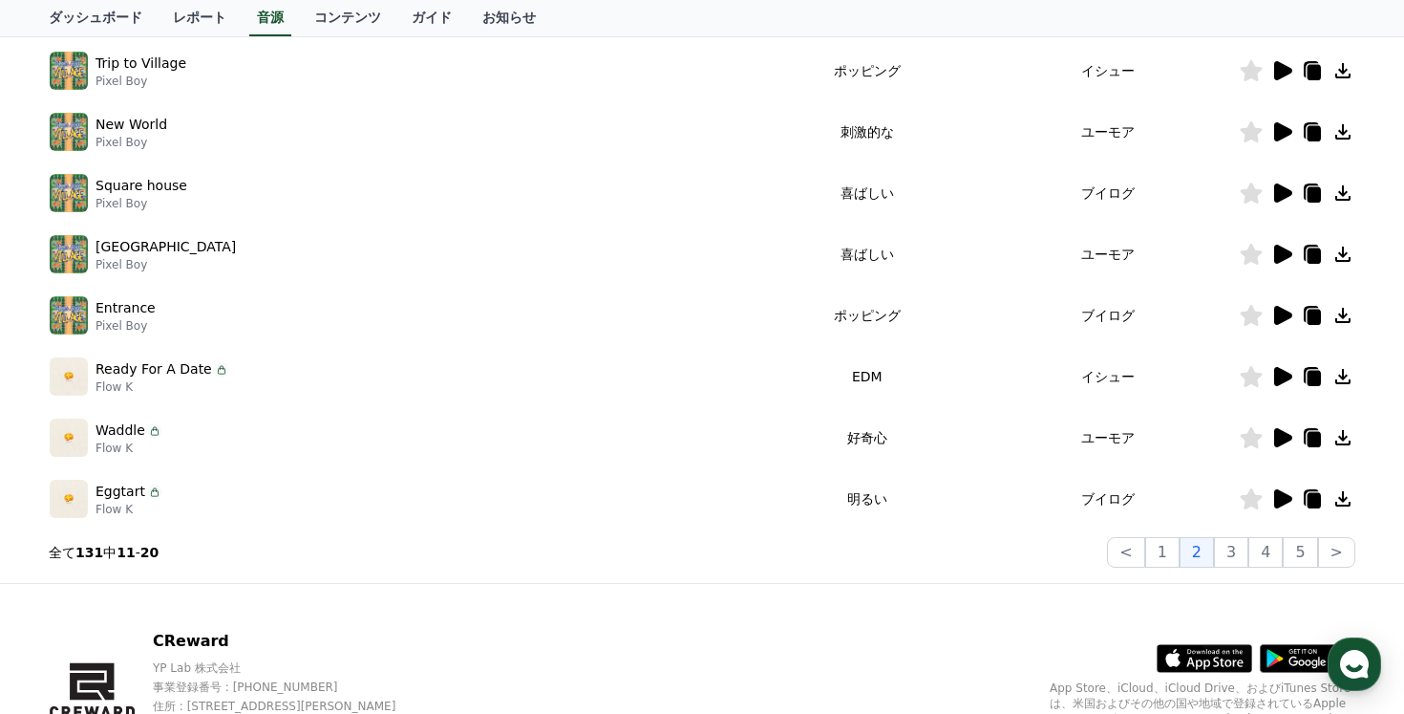
click at [214, 369] on icon at bounding box center [221, 369] width 15 height 15
click at [1283, 560] on button "3" at bounding box center [1300, 552] width 34 height 31
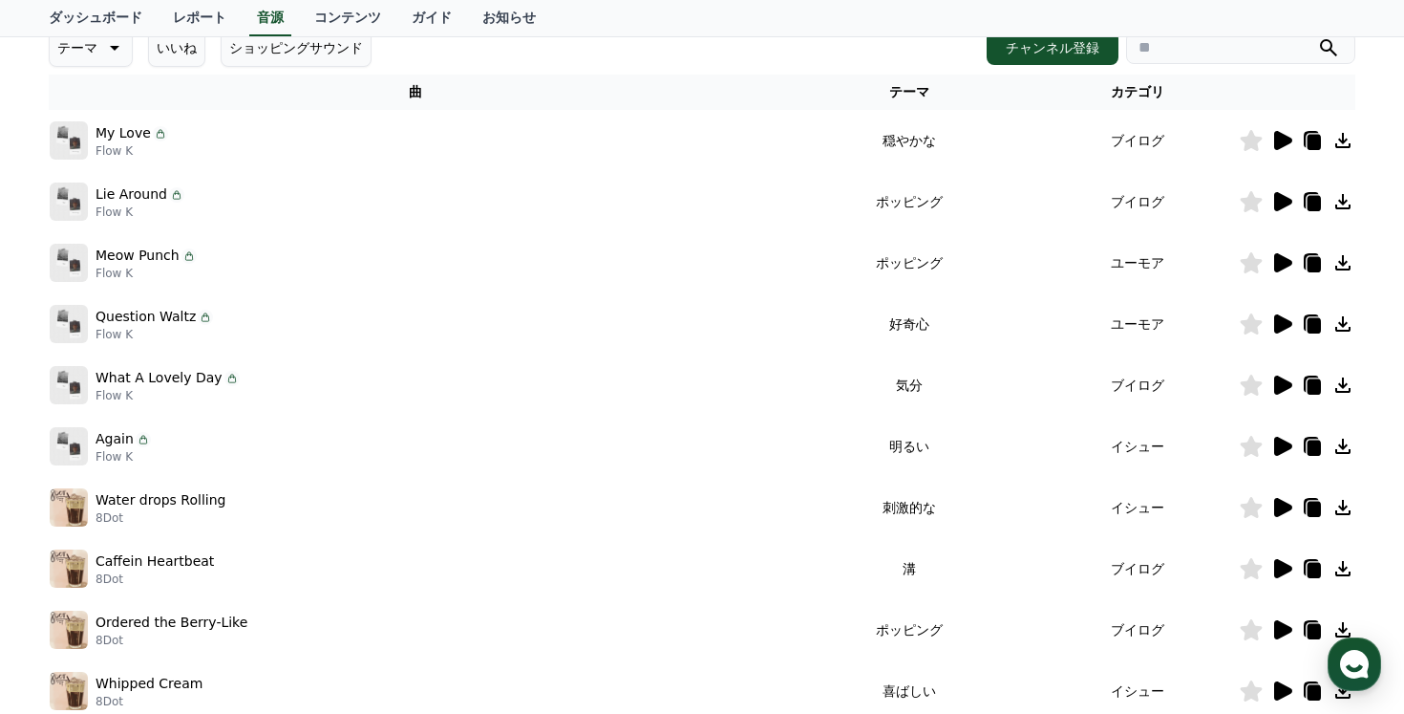
scroll to position [280, 0]
click at [1285, 320] on icon at bounding box center [1283, 324] width 18 height 19
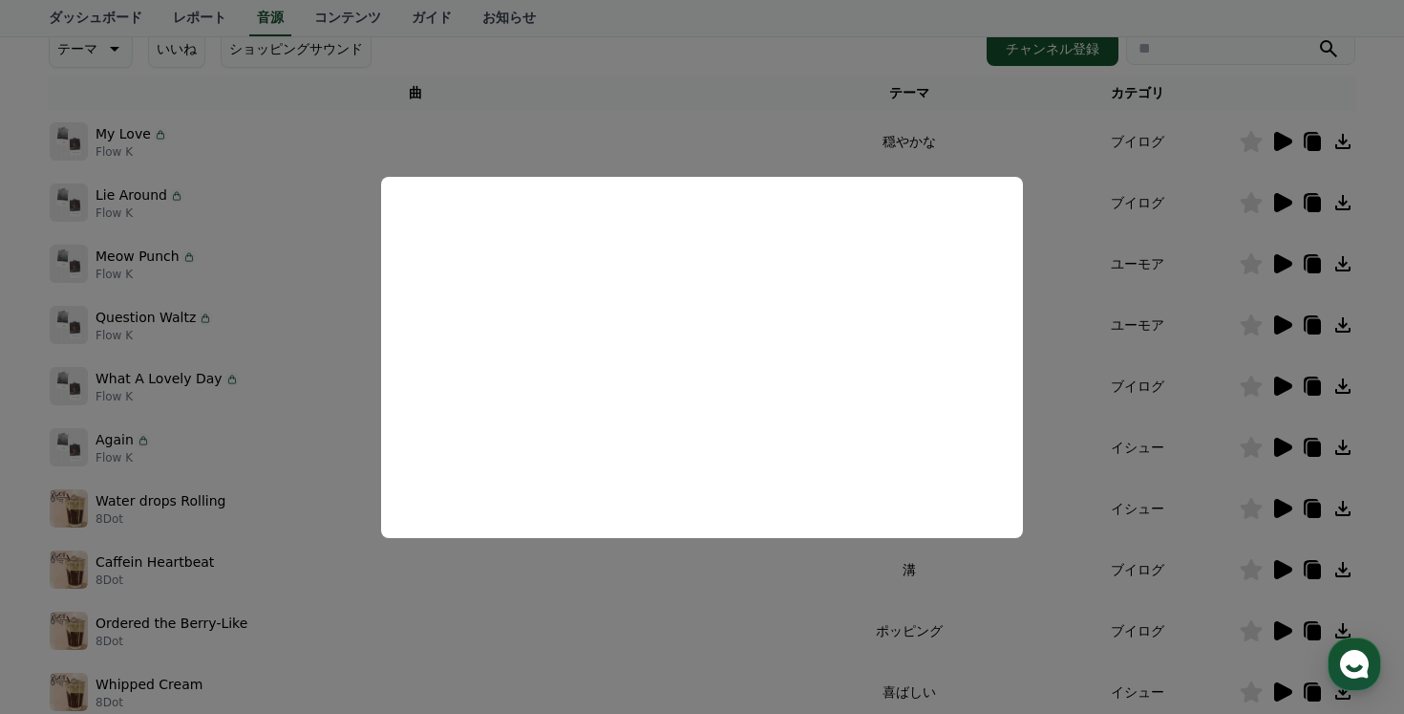
click at [202, 391] on button "close modal" at bounding box center [702, 357] width 1404 height 714
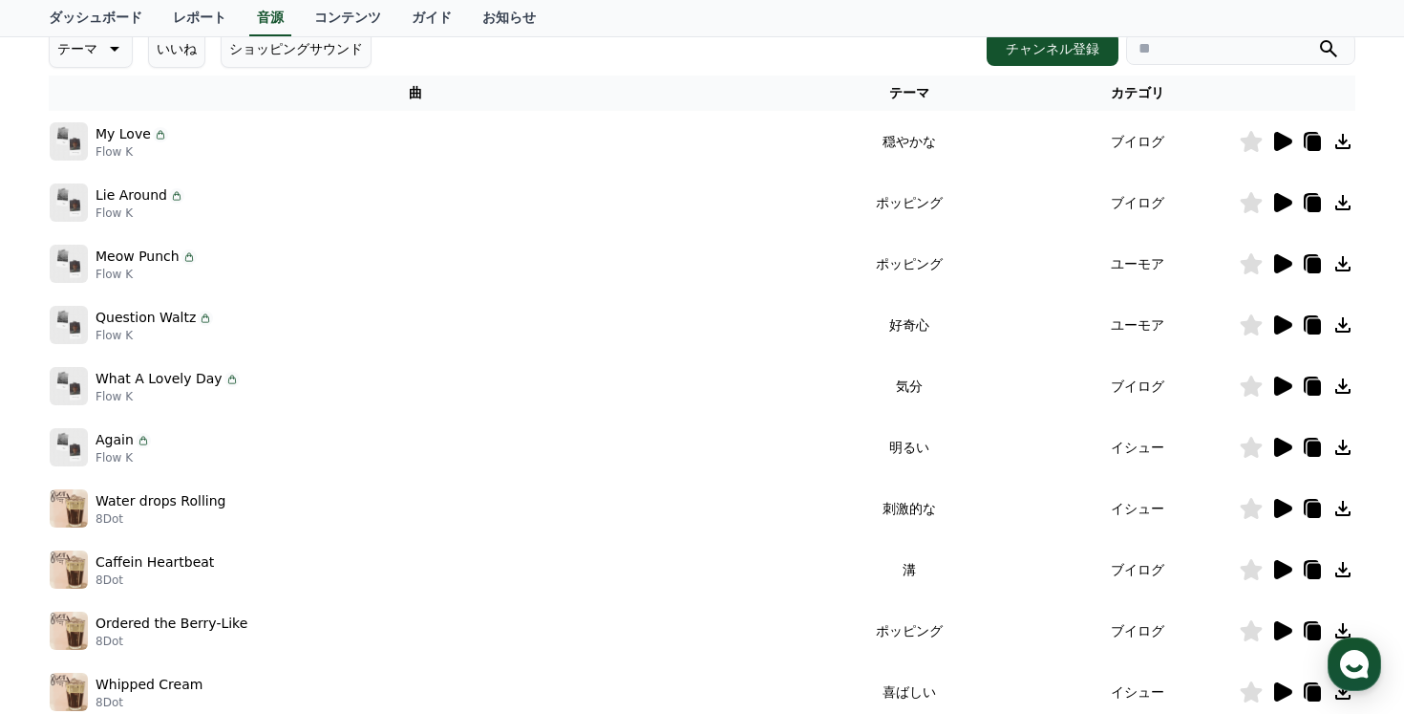
click at [94, 233] on td "Meow Punch Flow K" at bounding box center [416, 263] width 735 height 61
click at [64, 269] on img at bounding box center [69, 264] width 38 height 38
click at [83, 261] on img at bounding box center [69, 264] width 38 height 38
click at [123, 260] on p "Meow Punch" at bounding box center [138, 256] width 84 height 20
click at [51, 269] on img at bounding box center [69, 264] width 38 height 38
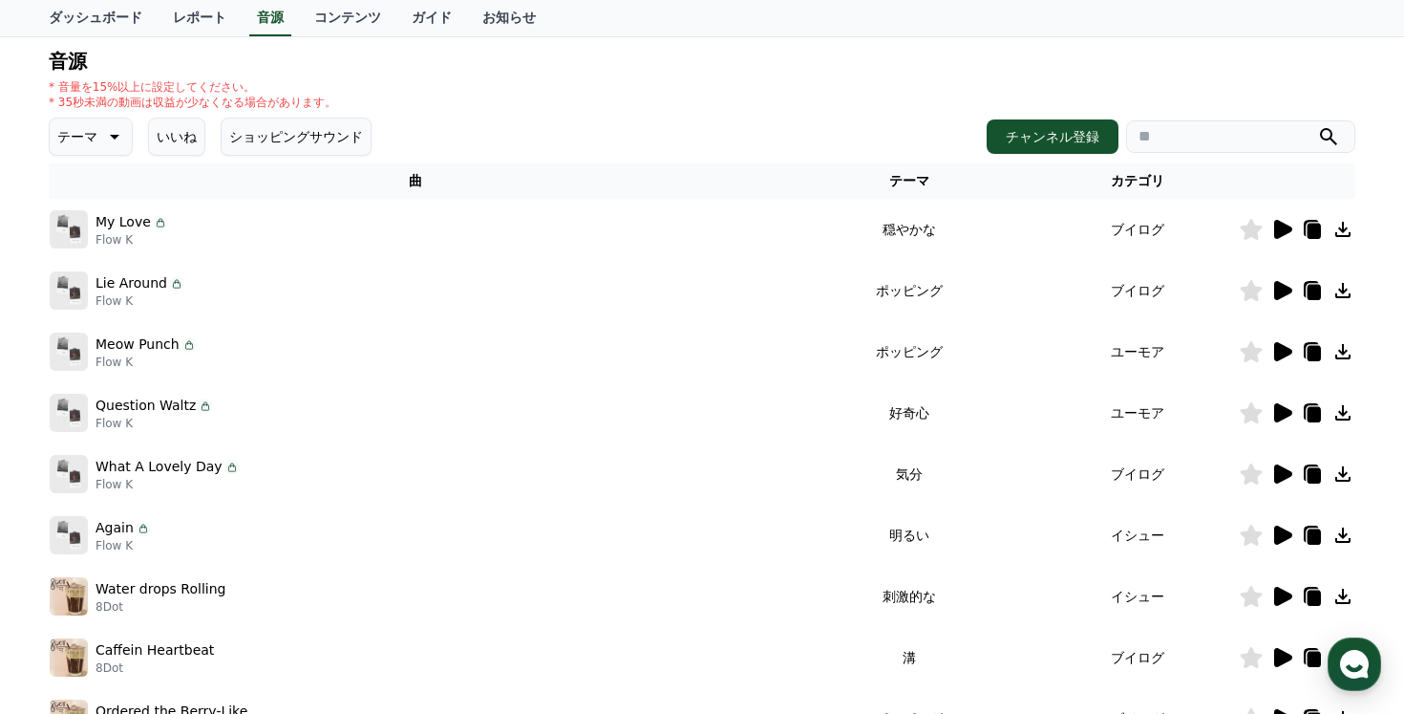
scroll to position [0, 0]
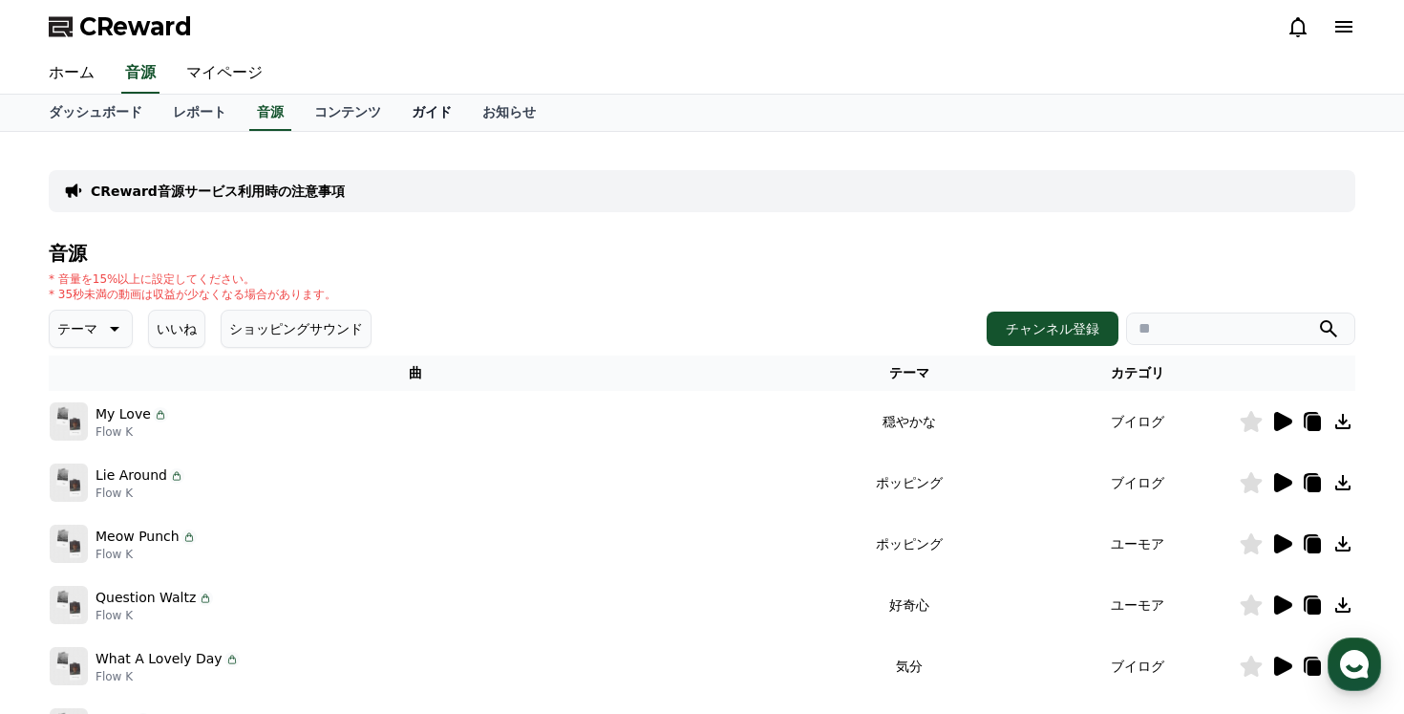
click at [444, 99] on link "ガイド" at bounding box center [431, 113] width 71 height 36
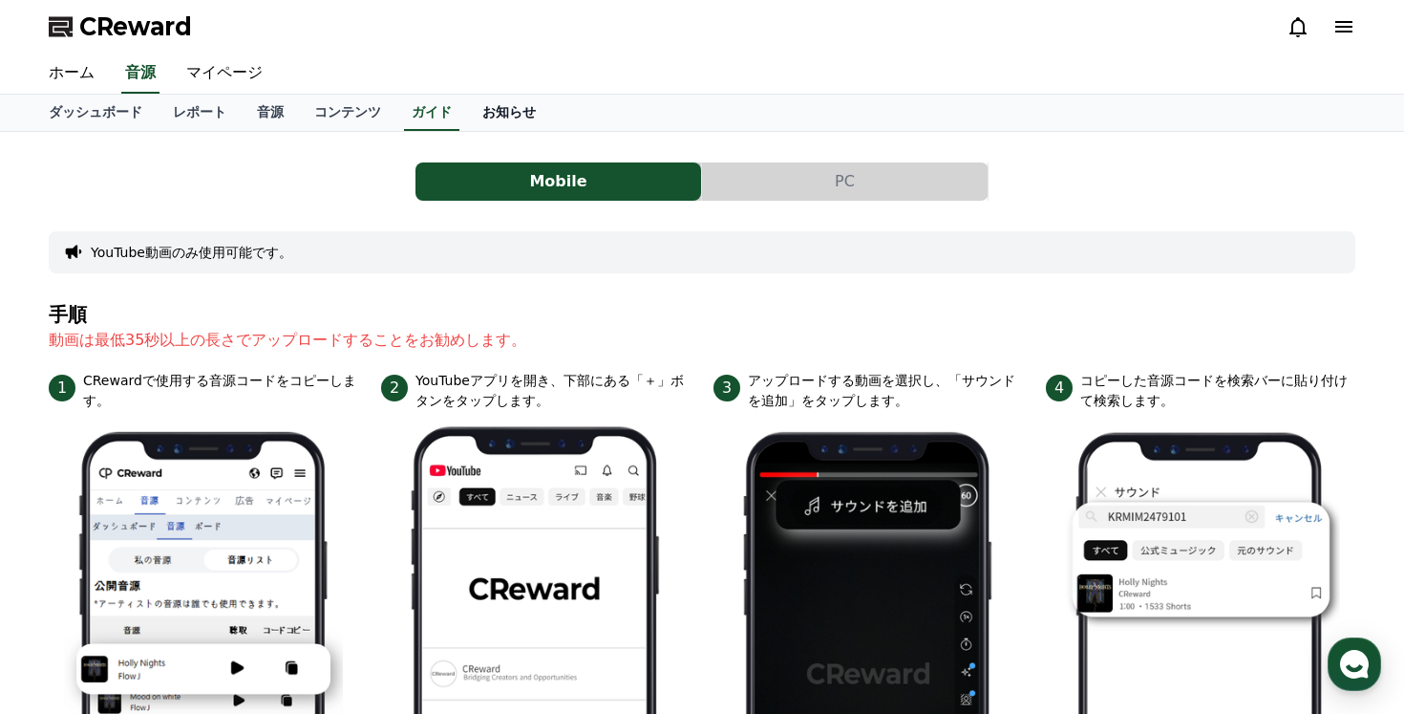
click at [513, 115] on link "お知らせ" at bounding box center [509, 113] width 84 height 36
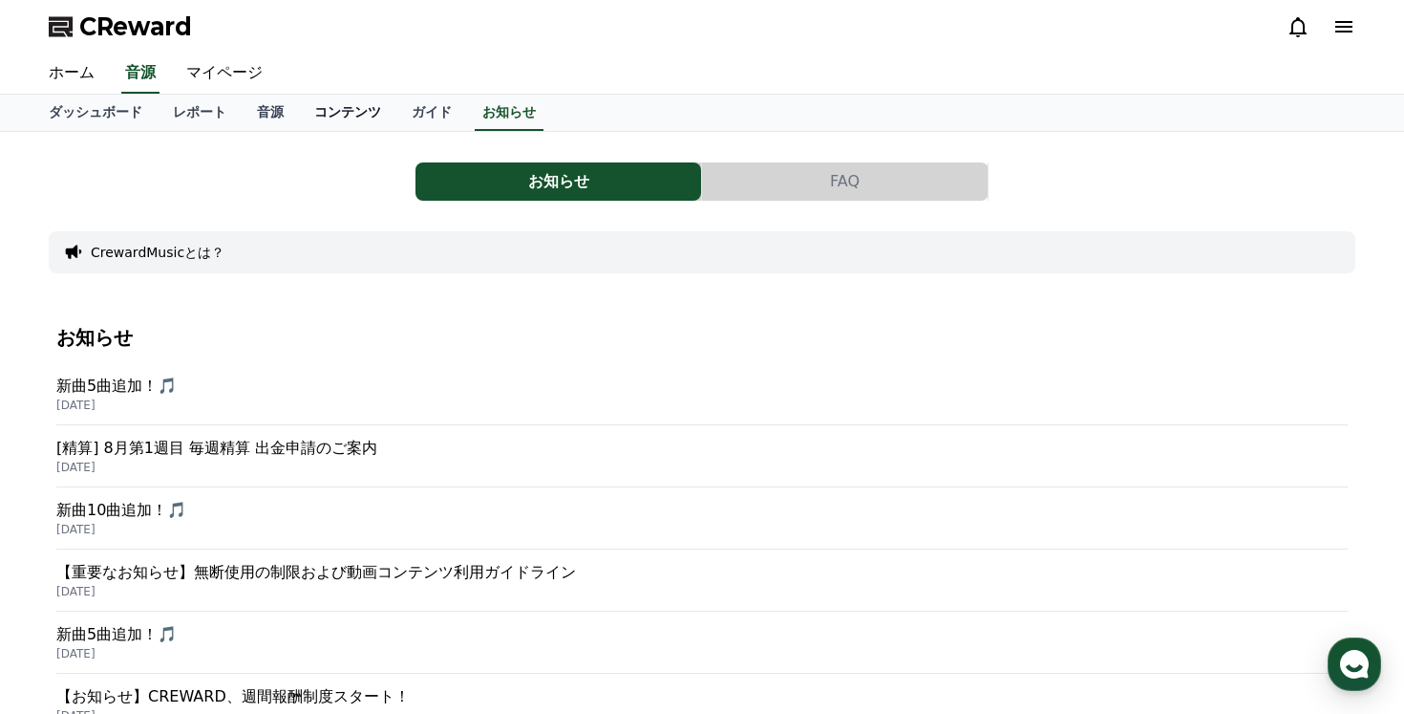
click at [360, 105] on link "コンテンツ" at bounding box center [347, 113] width 97 height 36
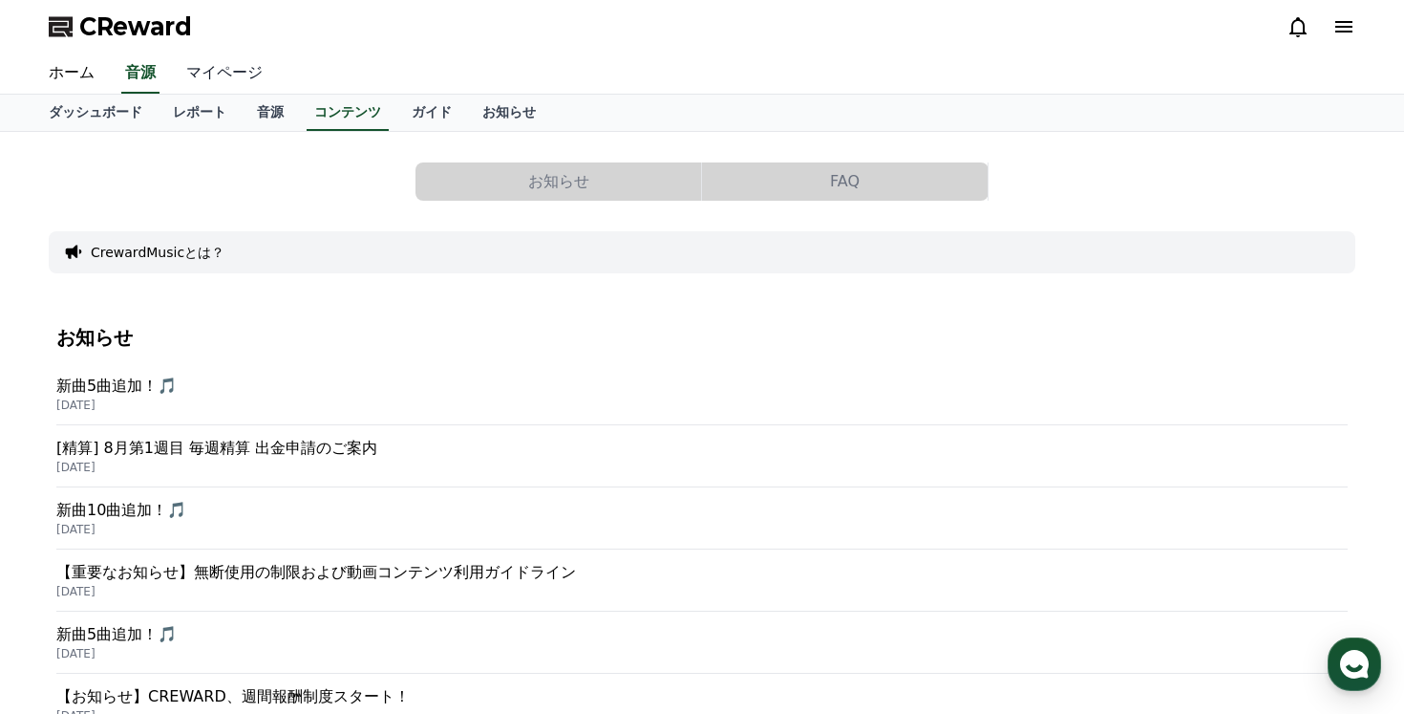
click at [212, 62] on link "マイページ" at bounding box center [224, 73] width 107 height 40
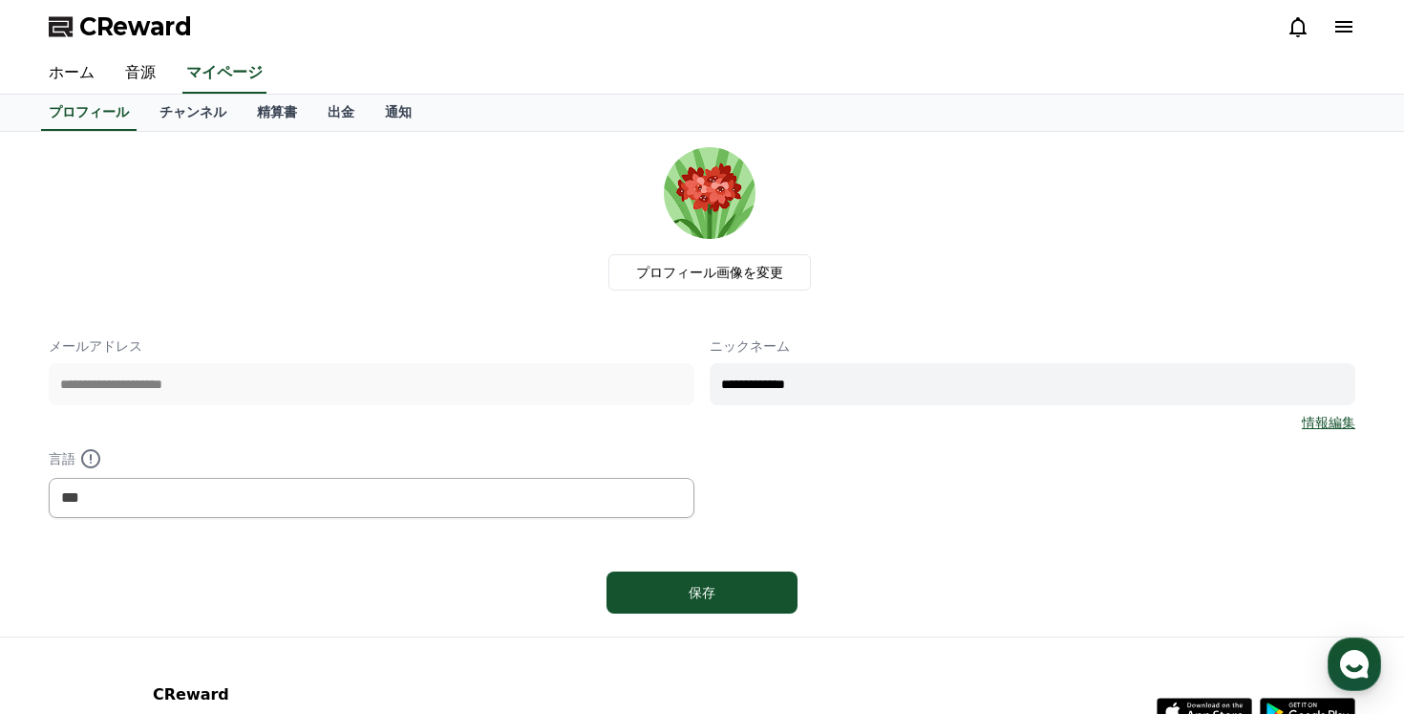
click at [163, 133] on div "**********" at bounding box center [701, 384] width 1337 height 504
click at [180, 123] on link "チャンネル" at bounding box center [192, 113] width 97 height 36
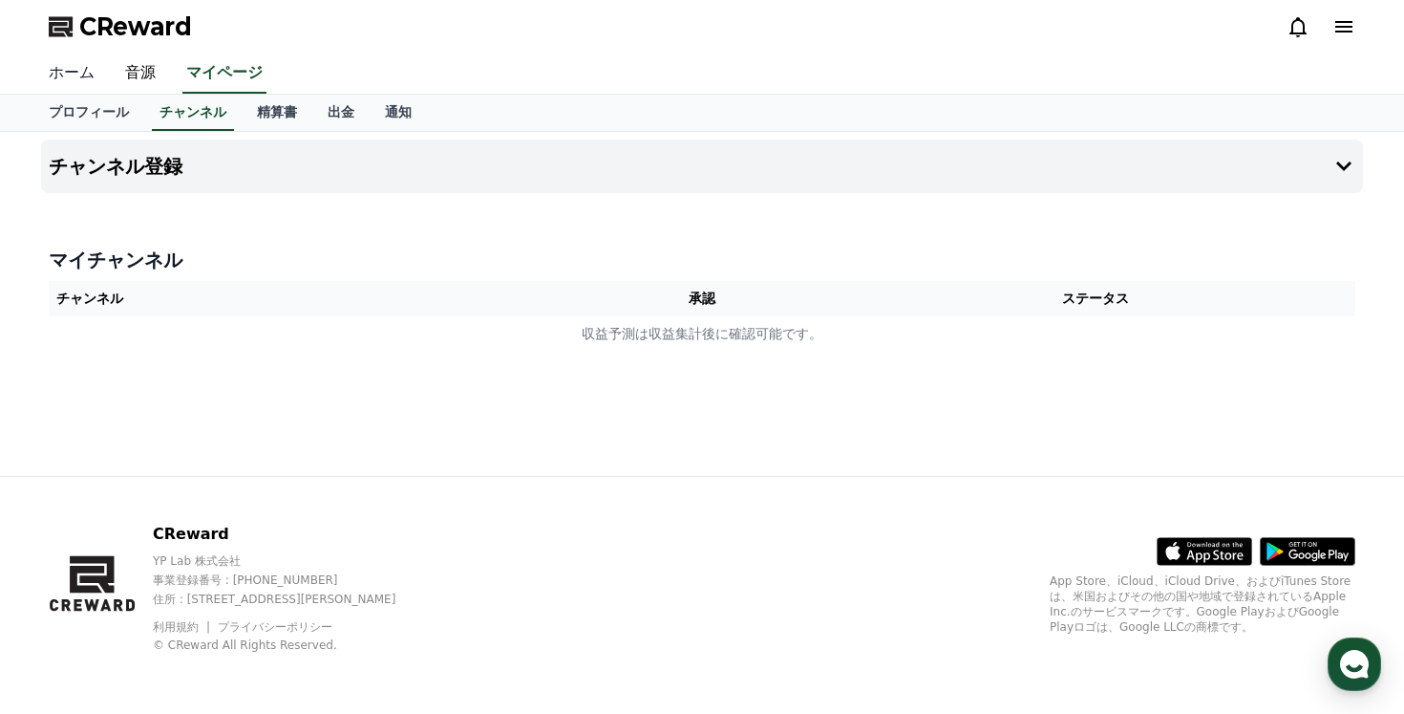
click at [69, 82] on link "ホーム" at bounding box center [71, 73] width 76 height 40
click at [138, 88] on link "音源" at bounding box center [140, 73] width 61 height 40
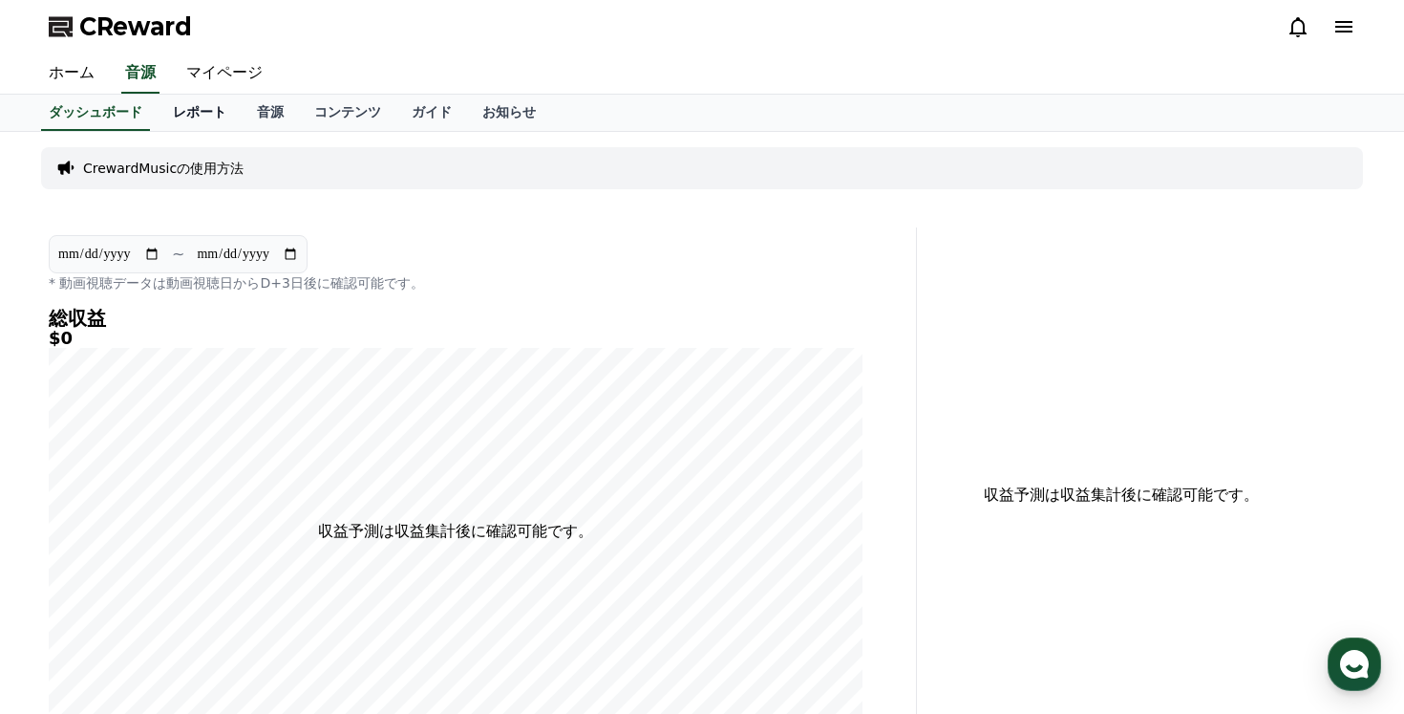
click at [208, 97] on link "レポート" at bounding box center [200, 113] width 84 height 36
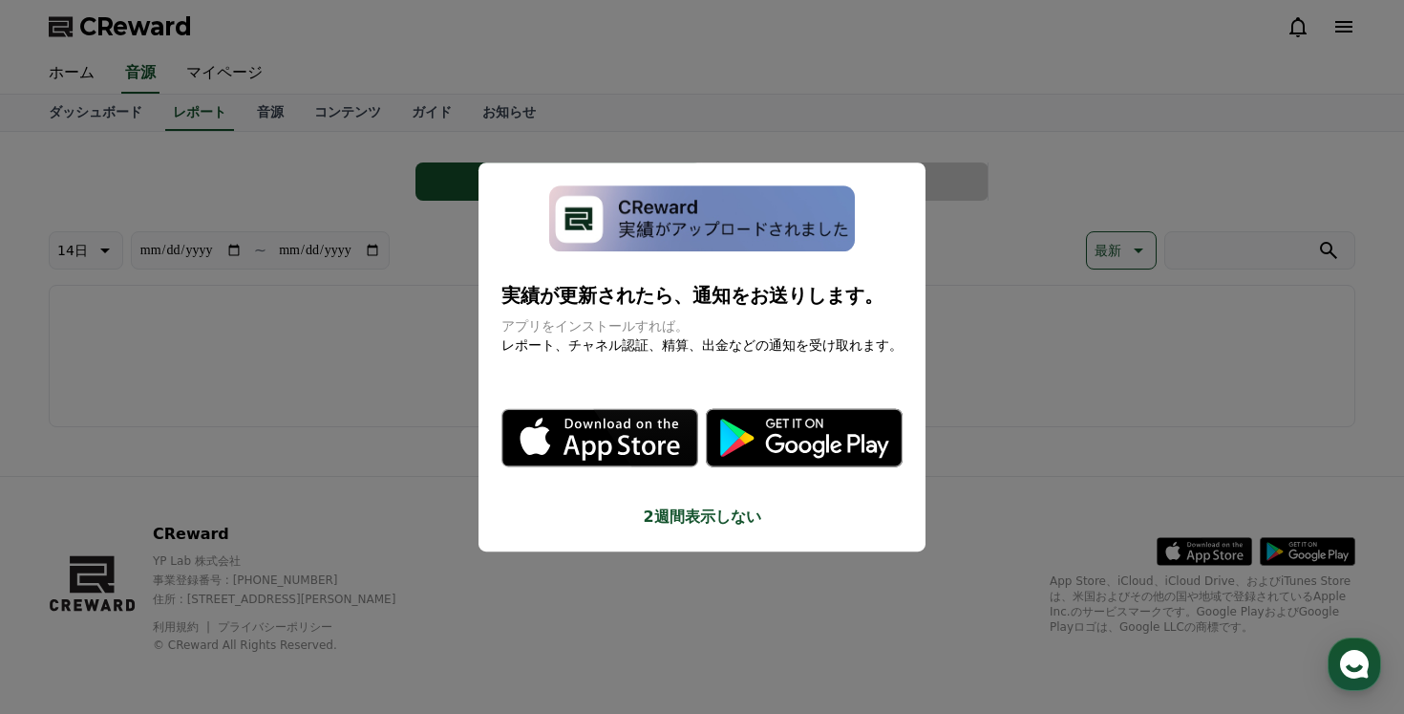
click at [272, 103] on button "close modal" at bounding box center [702, 357] width 1404 height 714
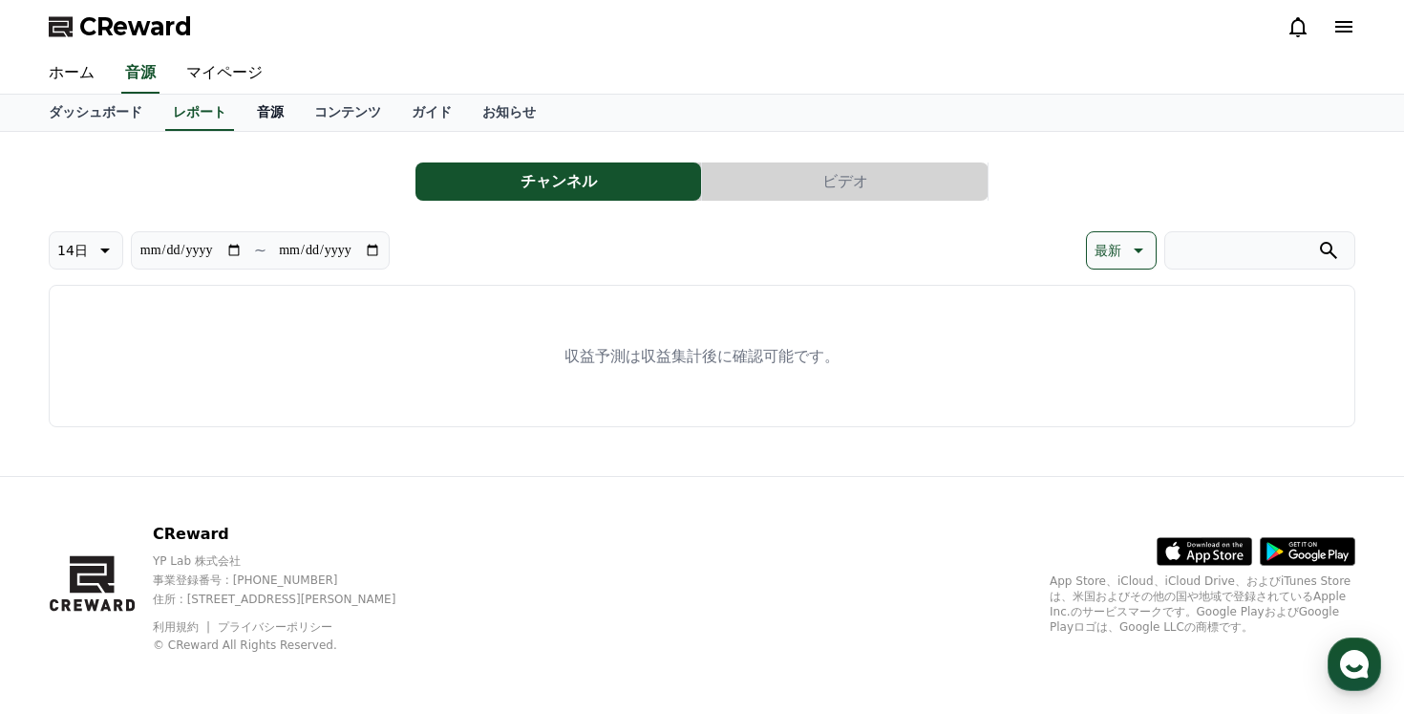
click at [266, 111] on link "音源" at bounding box center [270, 113] width 57 height 36
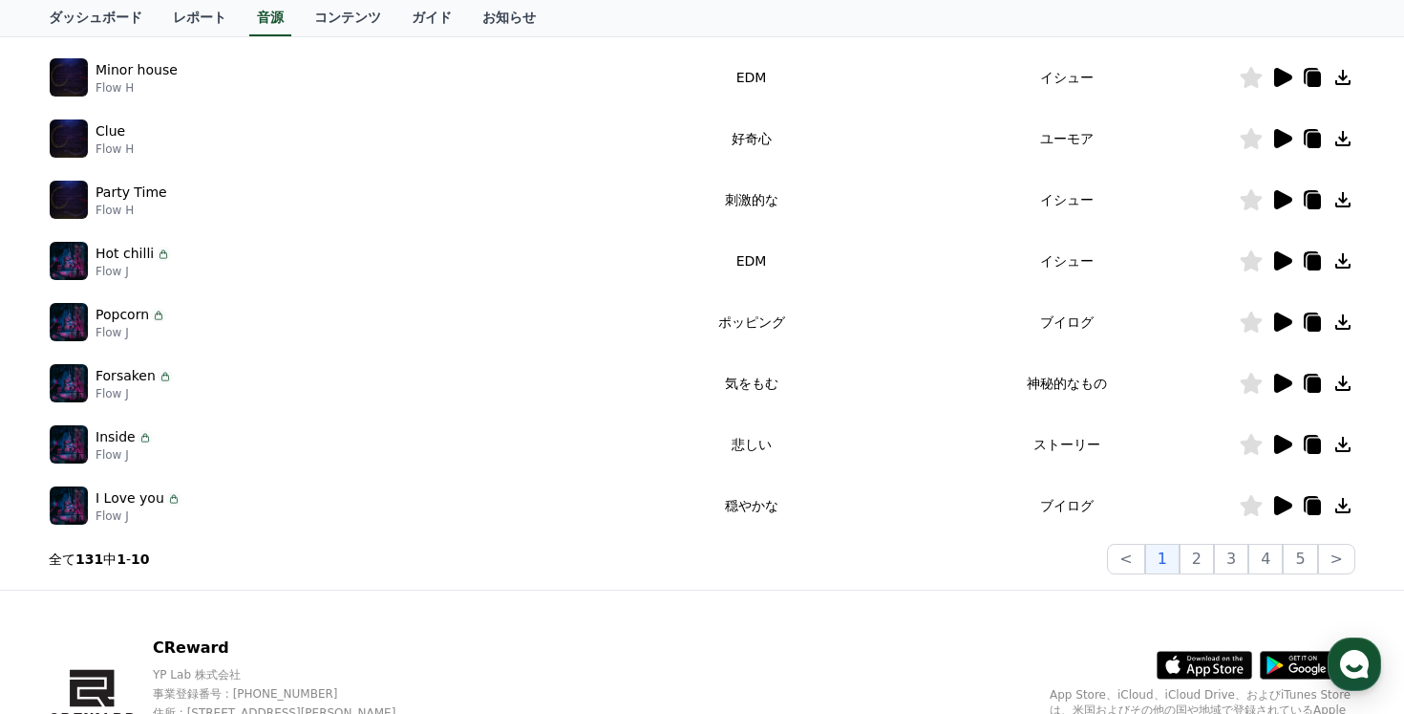
scroll to position [580, 0]
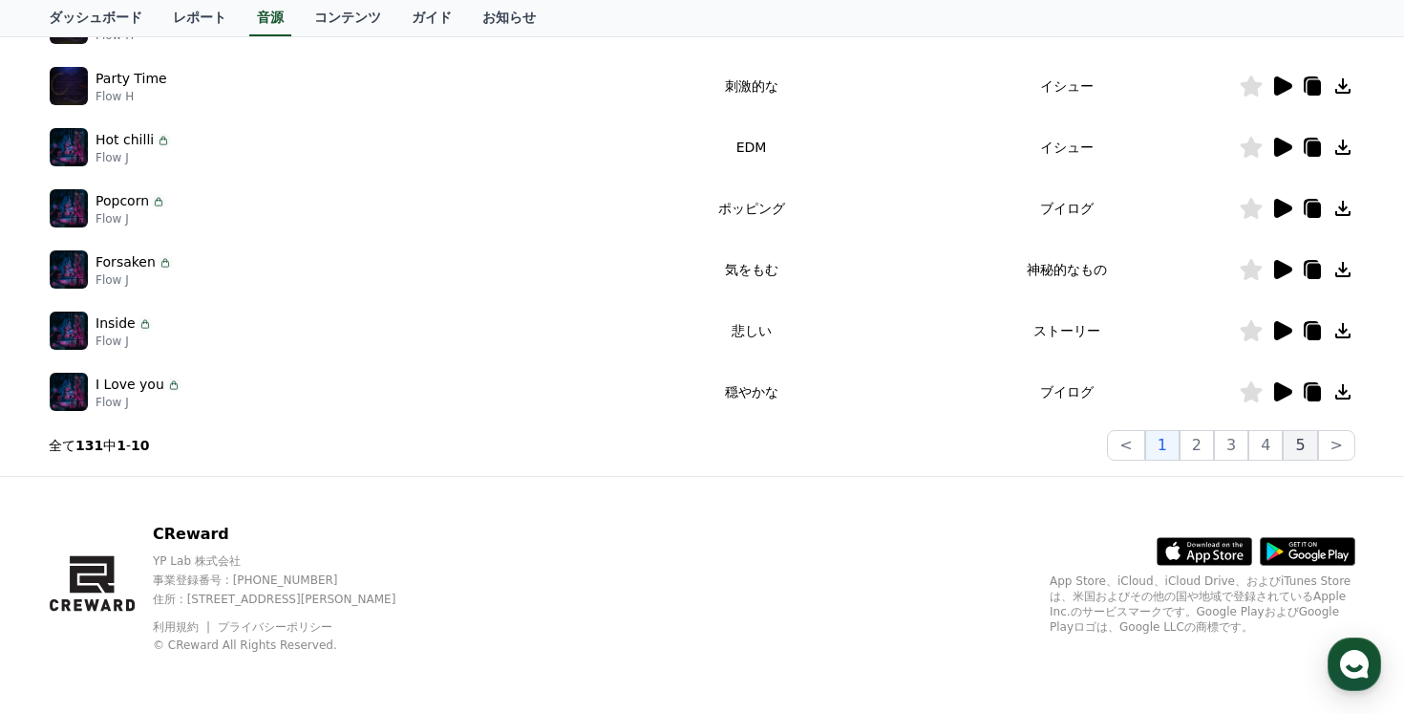
click at [1315, 438] on button "5" at bounding box center [1300, 445] width 34 height 31
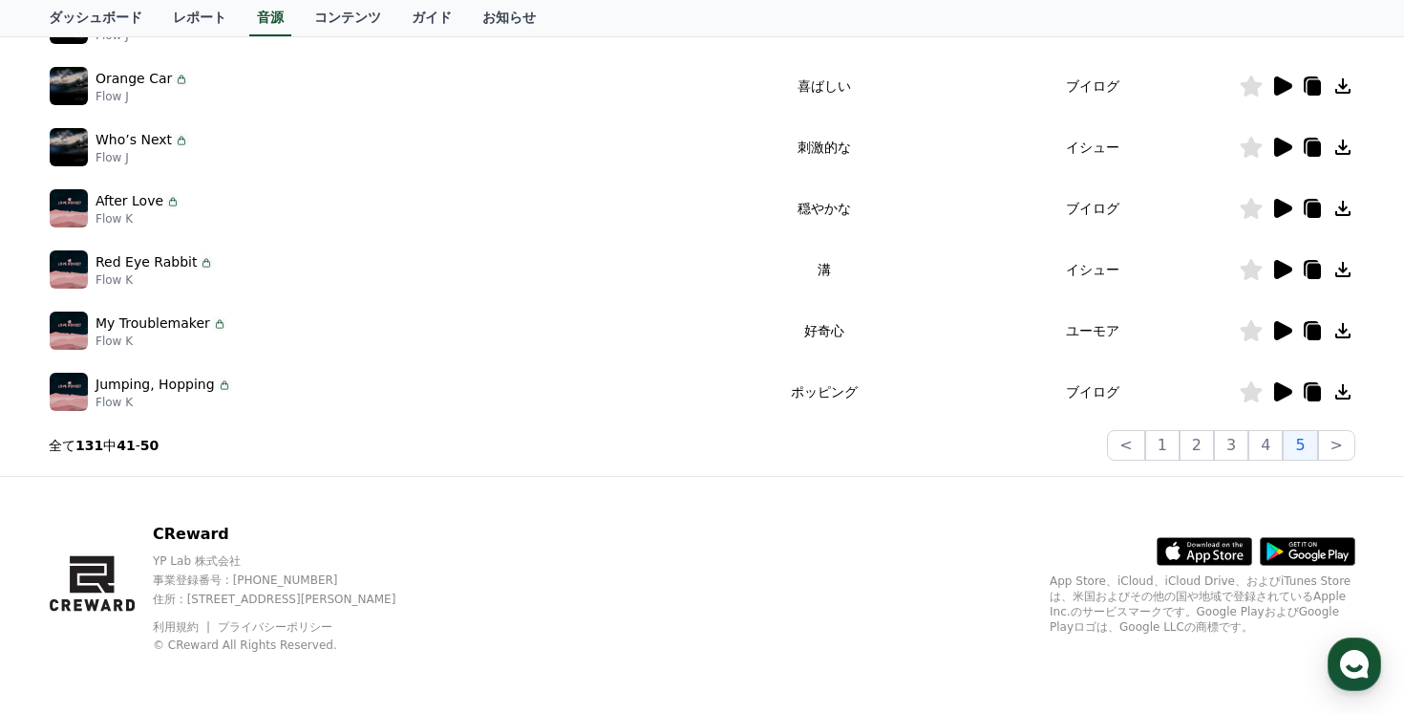
click at [702, 395] on td "ポッピング" at bounding box center [824, 391] width 245 height 61
click at [1291, 389] on icon at bounding box center [1283, 391] width 18 height 19
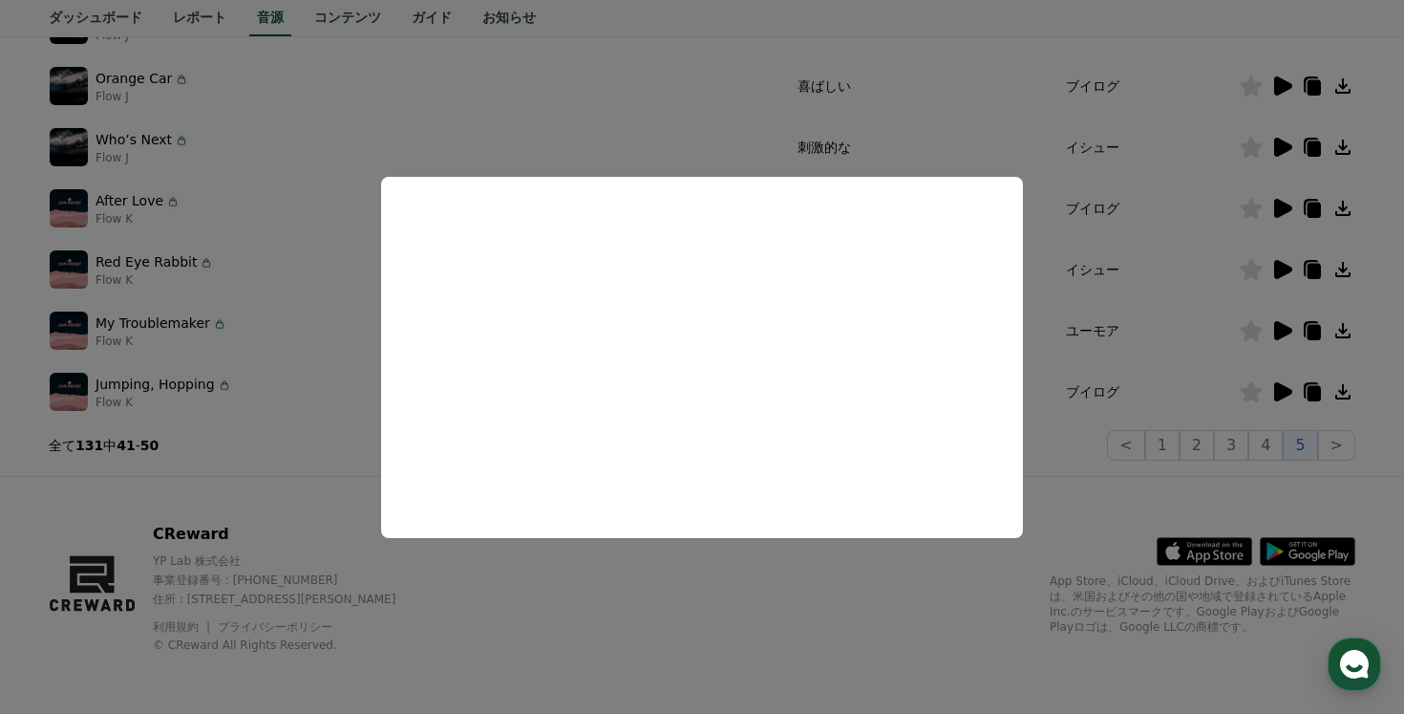
click at [590, 113] on button "close modal" at bounding box center [702, 357] width 1404 height 714
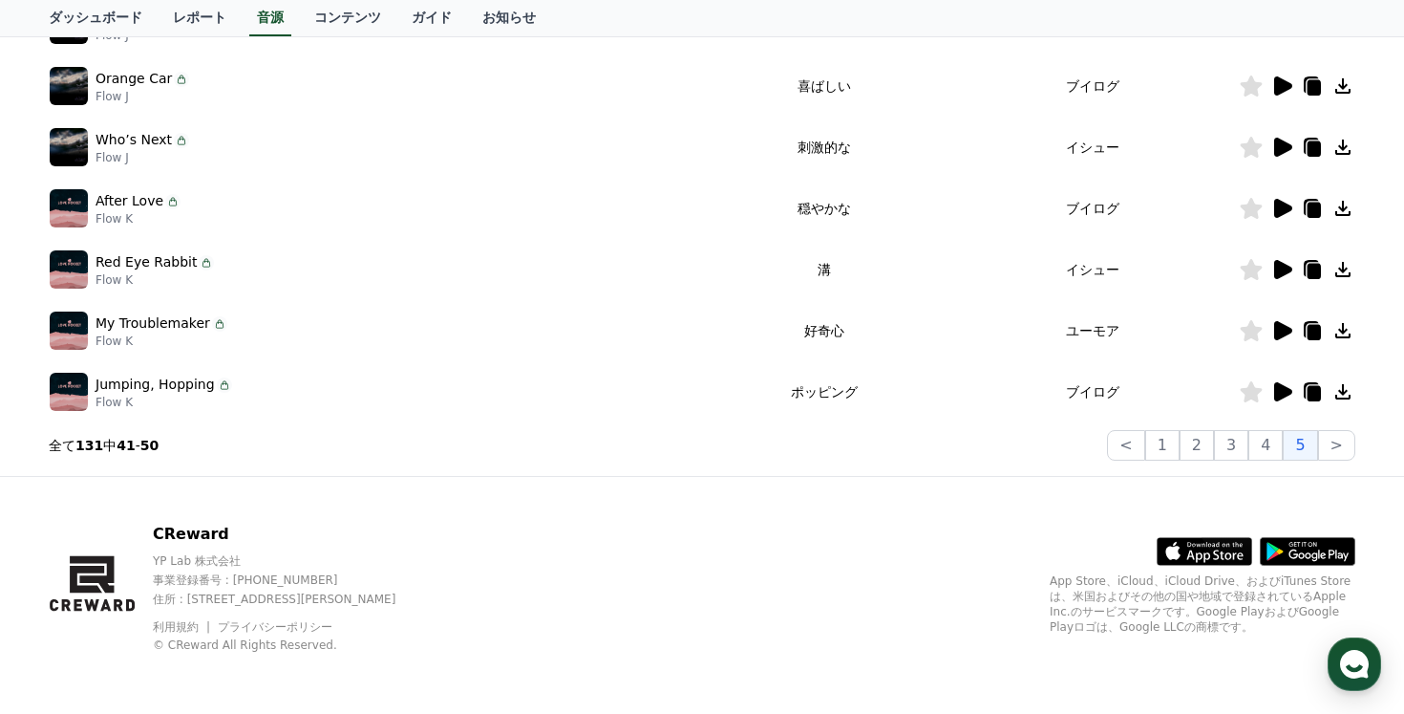
click at [200, 222] on div "After Love Flow K" at bounding box center [376, 208] width 652 height 38
click at [125, 214] on p "Flow K" at bounding box center [138, 218] width 85 height 15
click at [111, 199] on p "After Love" at bounding box center [130, 201] width 68 height 20
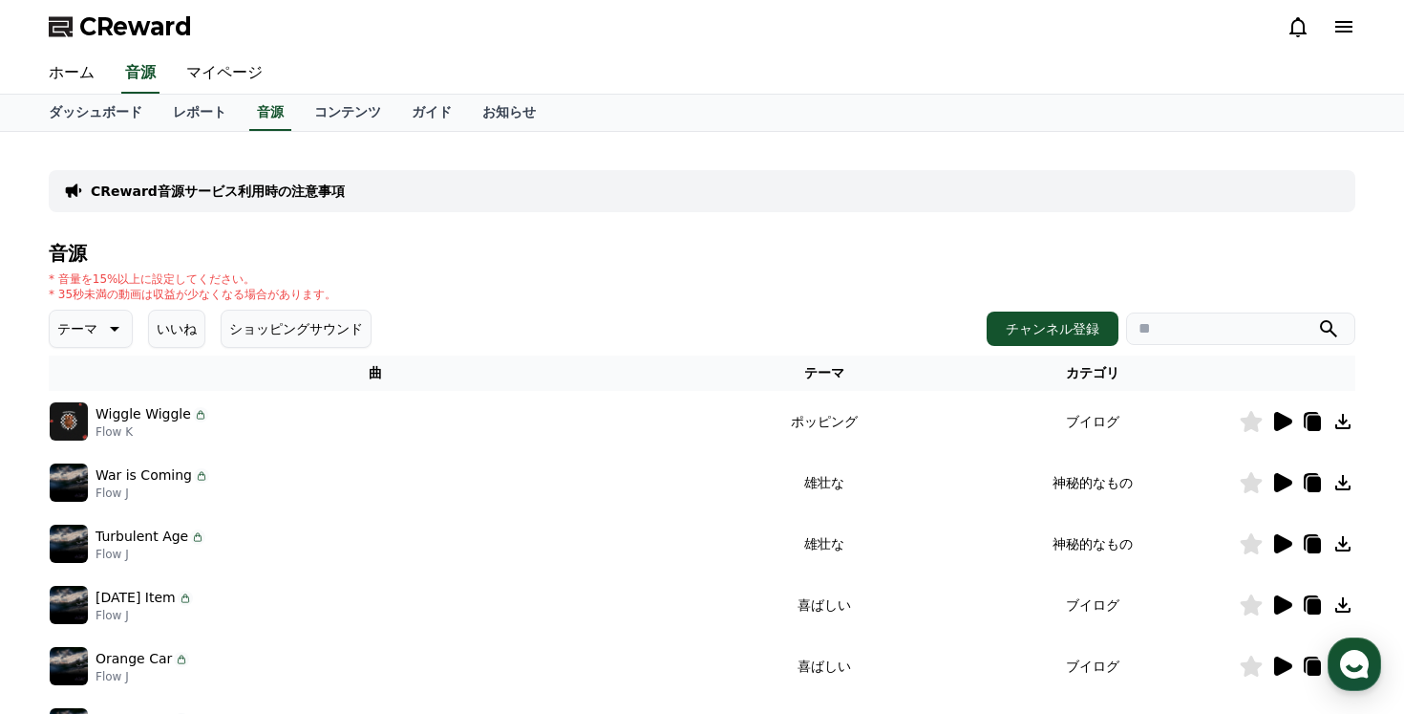
click at [135, 317] on div "テーマ いいね ショッピングサウンド" at bounding box center [210, 329] width 323 height 38
click at [115, 317] on icon at bounding box center [112, 328] width 23 height 23
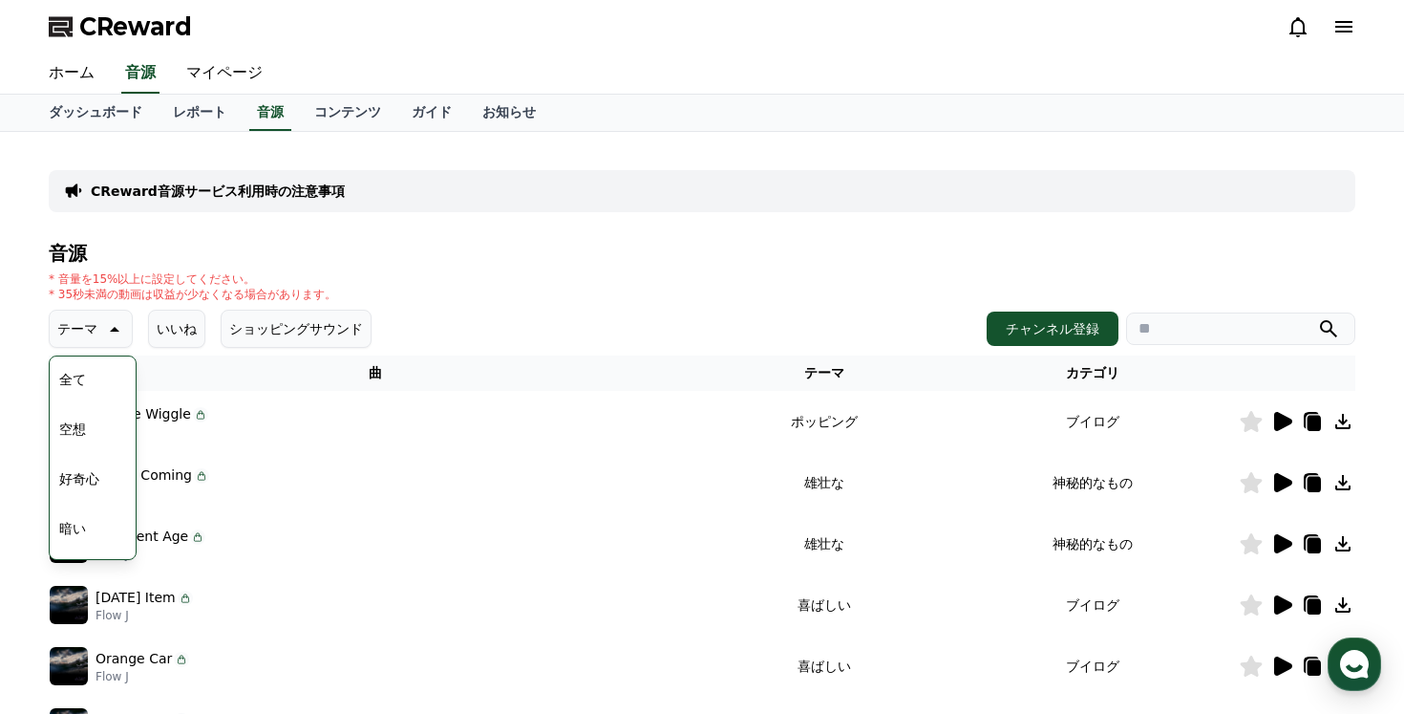
click at [80, 479] on button "好奇心" at bounding box center [79, 479] width 55 height 42
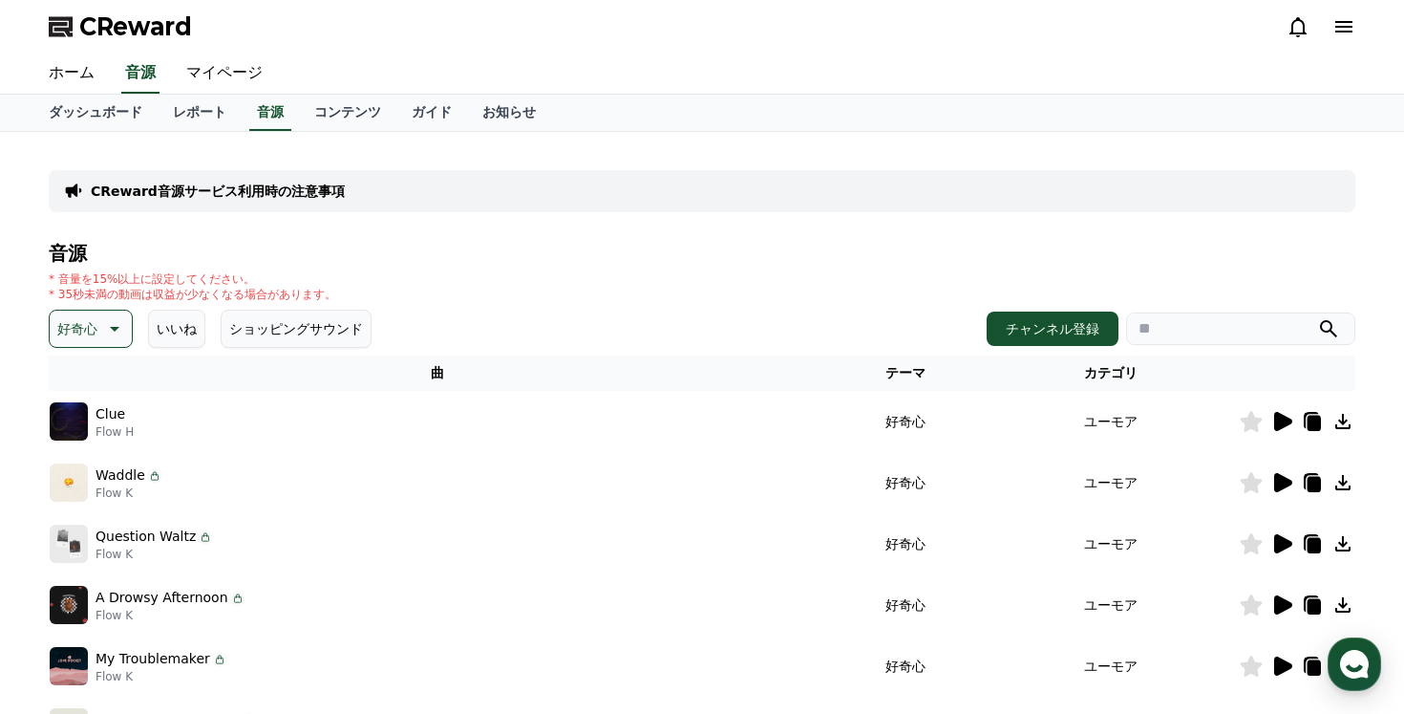
click at [186, 335] on button "いいね" at bounding box center [176, 329] width 57 height 38
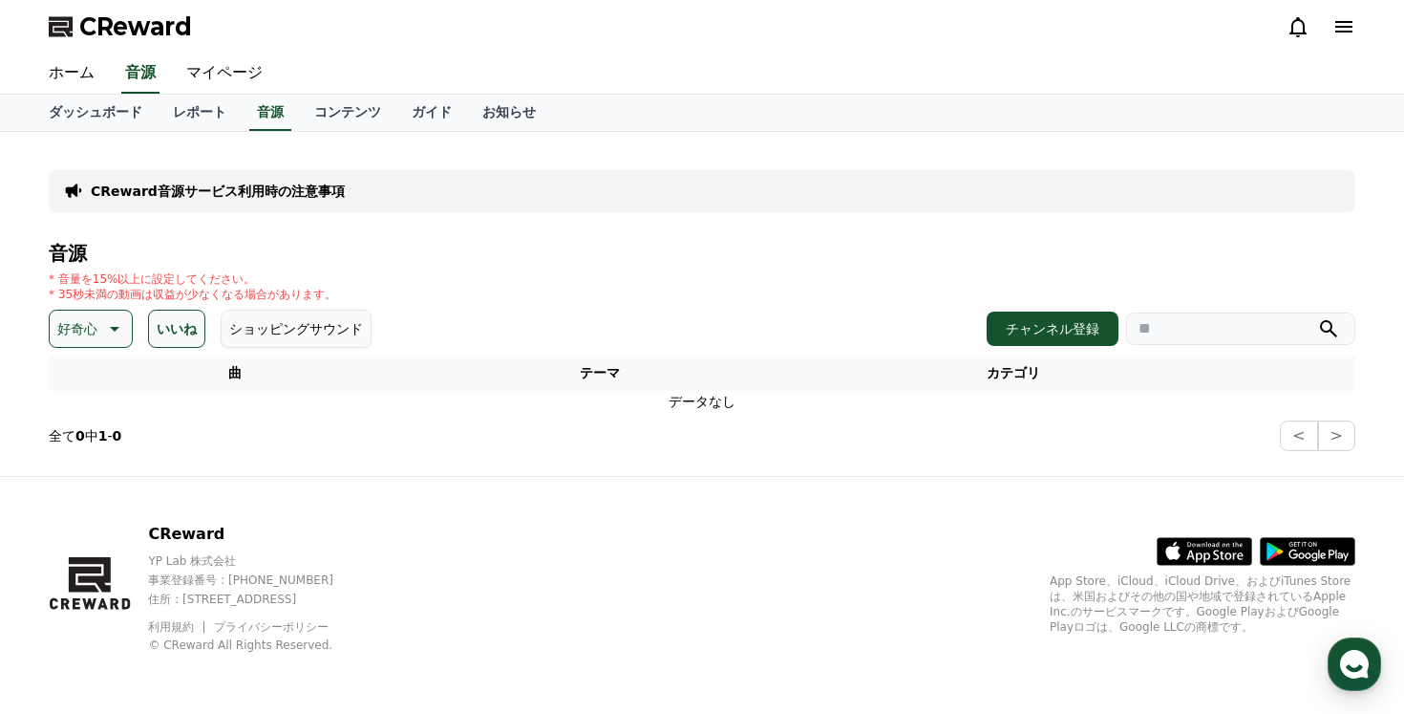
click at [186, 335] on button "いいね" at bounding box center [176, 329] width 57 height 38
